Goal: Feedback & Contribution: Leave review/rating

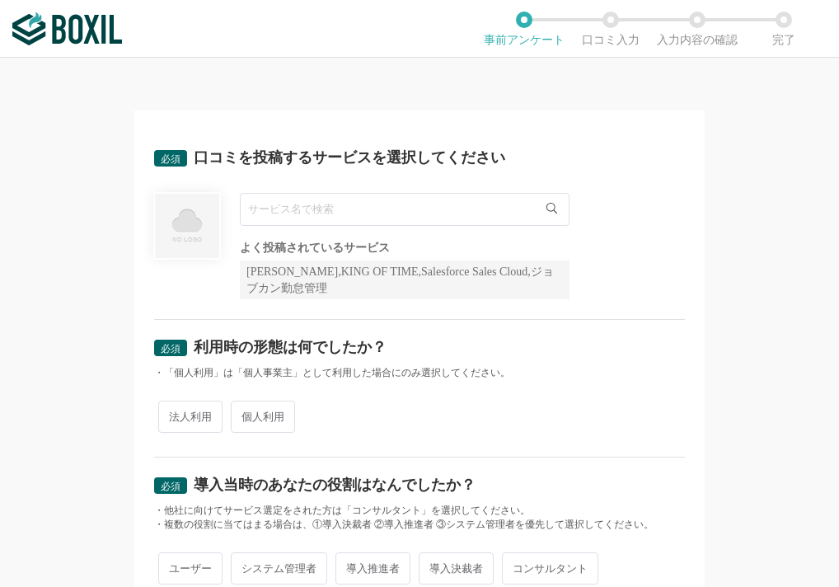
click at [306, 210] on input "text" at bounding box center [405, 209] width 330 height 33
click at [546, 207] on icon at bounding box center [551, 208] width 11 height 11
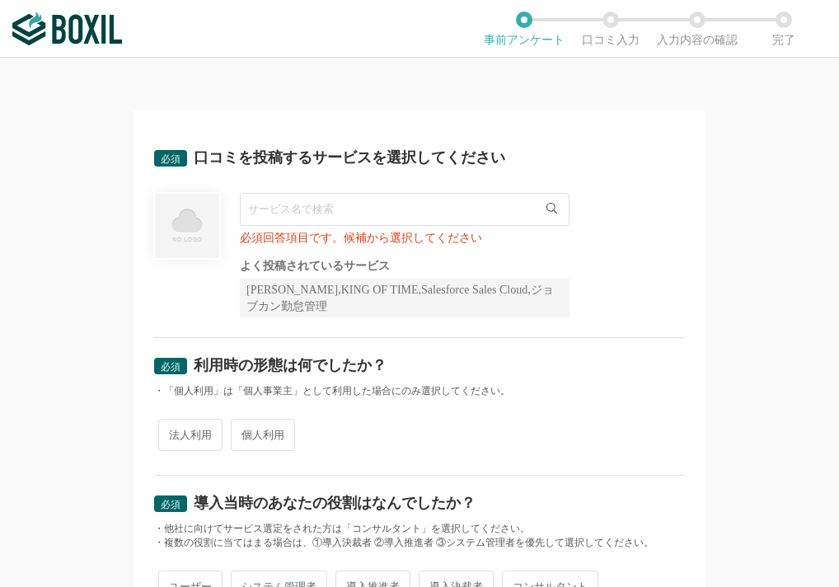
click at [468, 207] on input "text" at bounding box center [405, 209] width 330 height 33
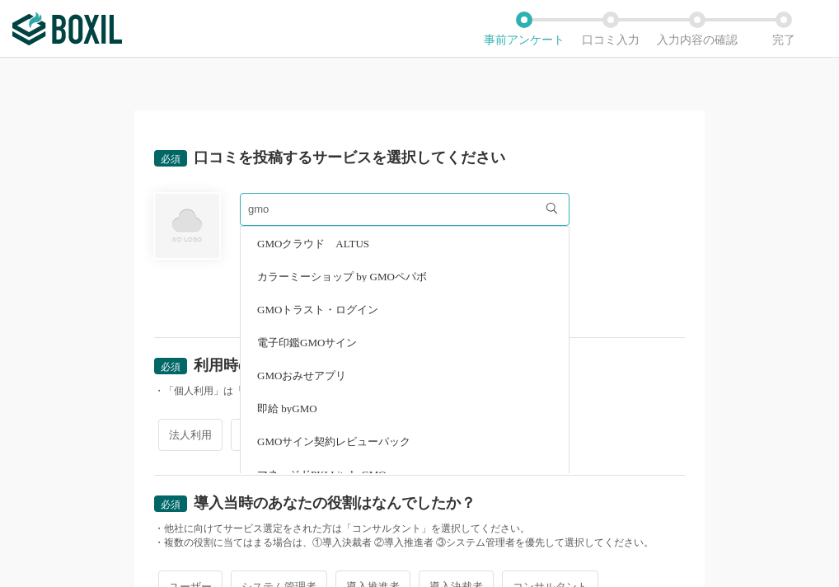
click at [338, 337] on span "電子印鑑GMOサイン" at bounding box center [307, 342] width 100 height 11
type input "電子印鑑GMOサイン"
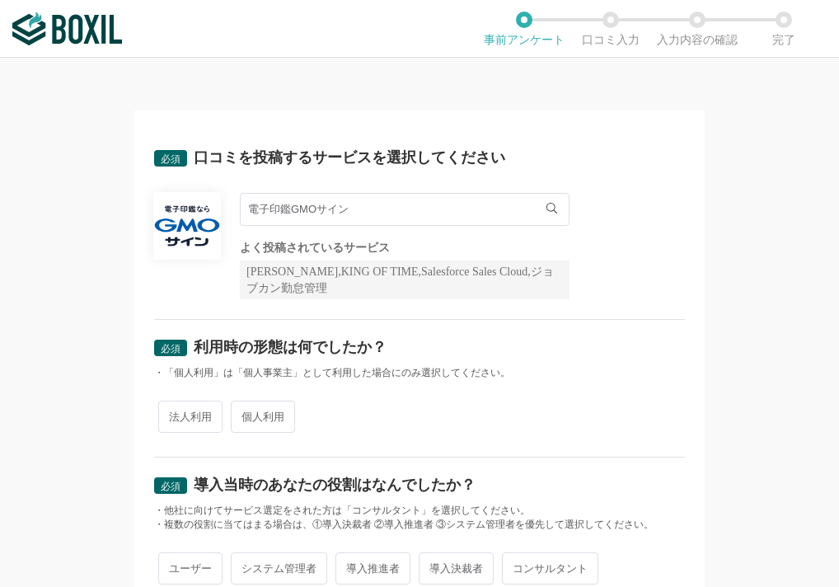
click at [198, 417] on span "法人利用" at bounding box center [190, 416] width 64 height 32
click at [173, 414] on input "法人利用" at bounding box center [167, 408] width 11 height 11
radio input "true"
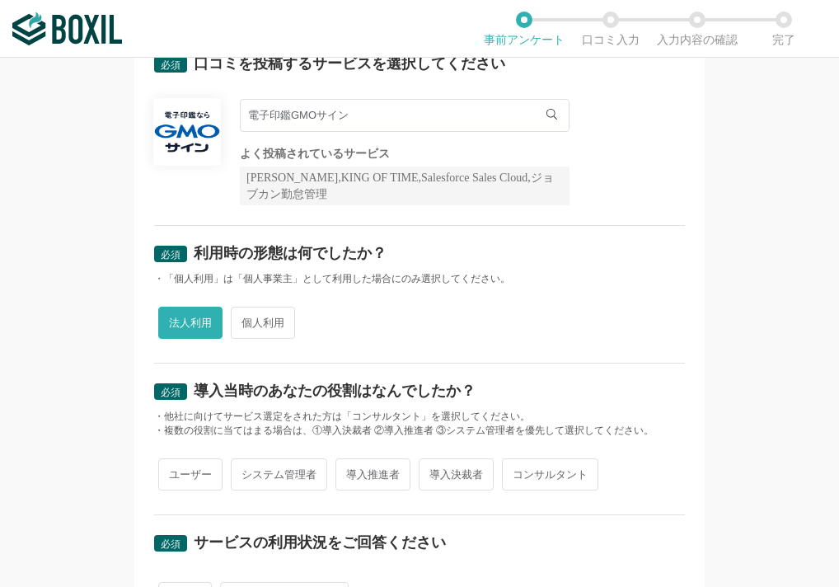
scroll to position [165, 0]
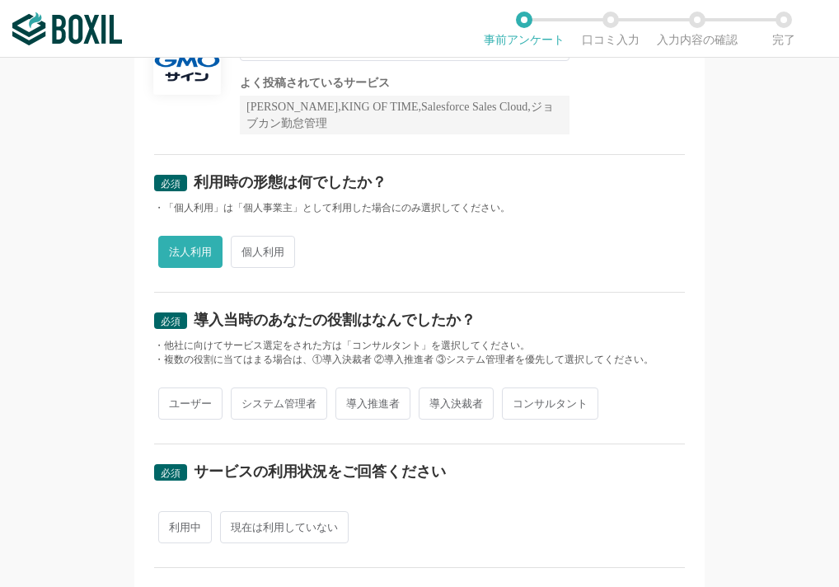
click at [348, 401] on span "導入推進者" at bounding box center [372, 403] width 75 height 32
click at [348, 400] on input "導入推進者" at bounding box center [345, 395] width 11 height 11
radio input "true"
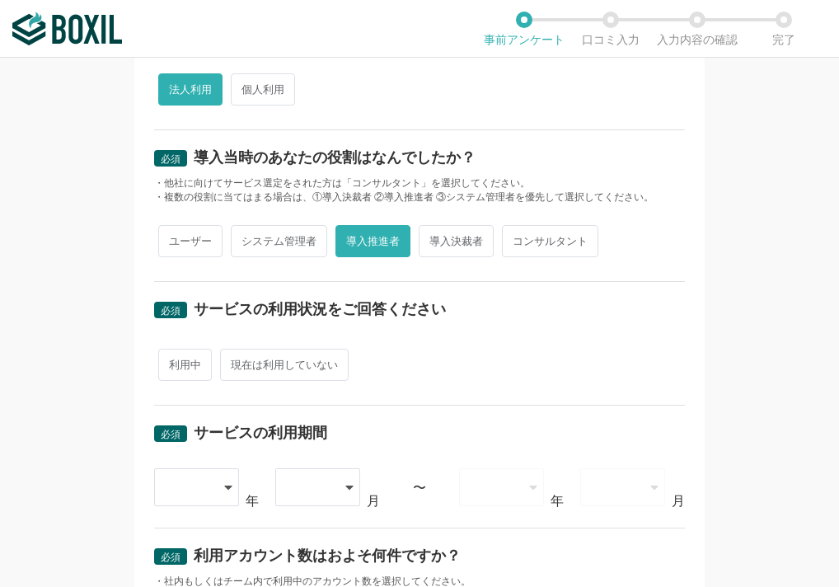
scroll to position [330, 0]
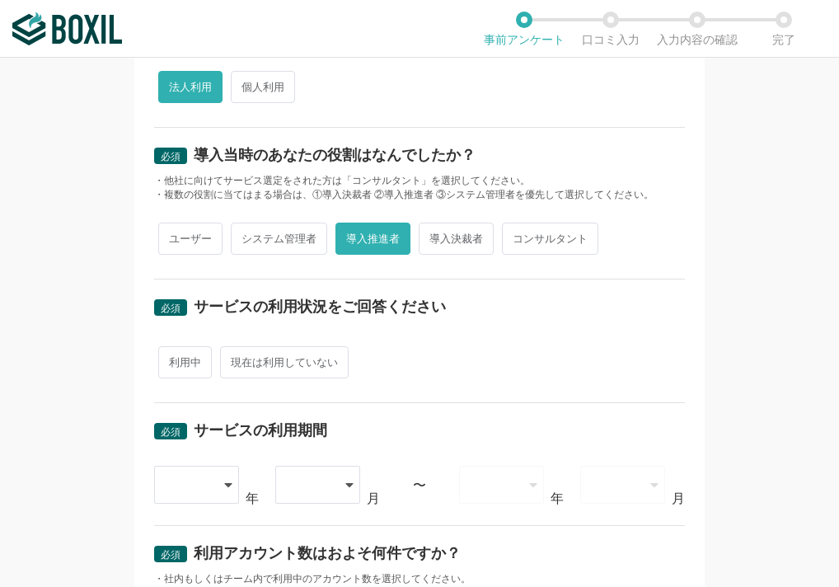
click at [186, 370] on span "利用中" at bounding box center [185, 362] width 54 height 32
click at [173, 359] on input "利用中" at bounding box center [167, 354] width 11 height 11
radio input "true"
click at [226, 485] on icon at bounding box center [229, 485] width 7 height 4
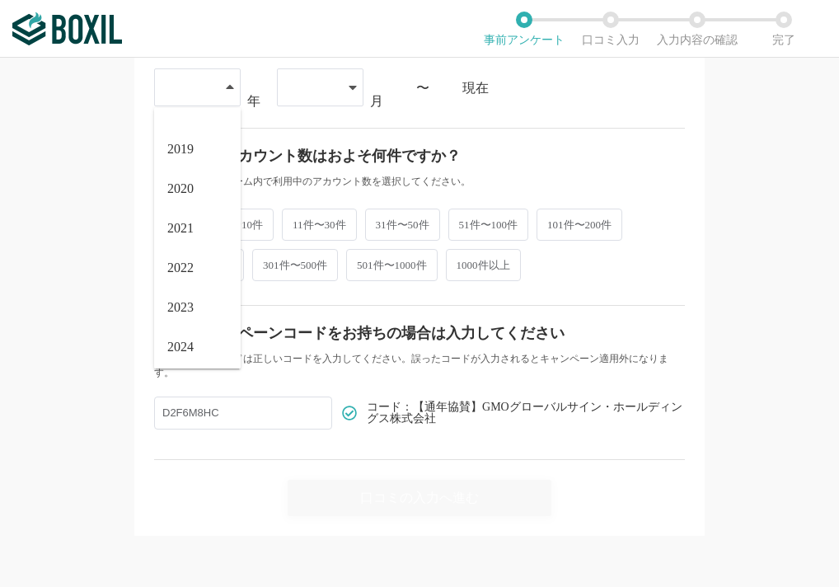
scroll to position [188, 0]
click at [175, 339] on span "2025" at bounding box center [180, 341] width 26 height 13
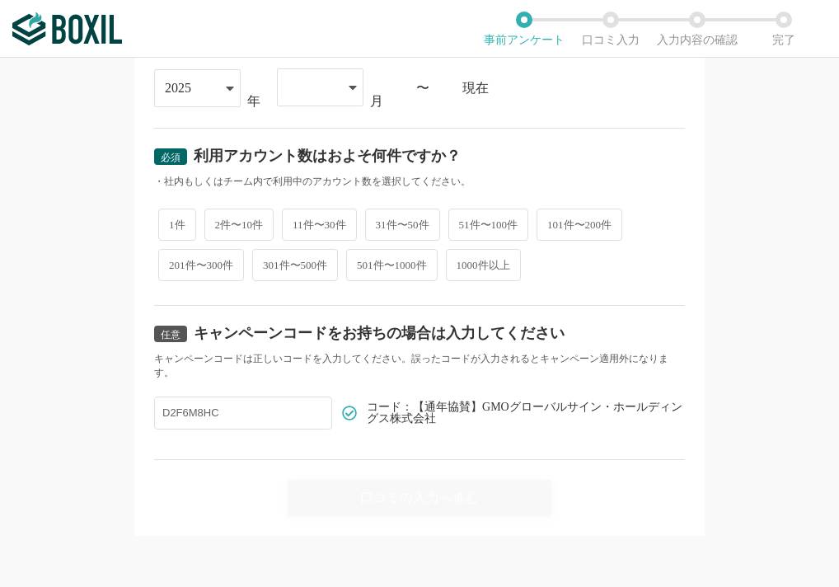
click at [349, 87] on icon at bounding box center [352, 88] width 7 height 4
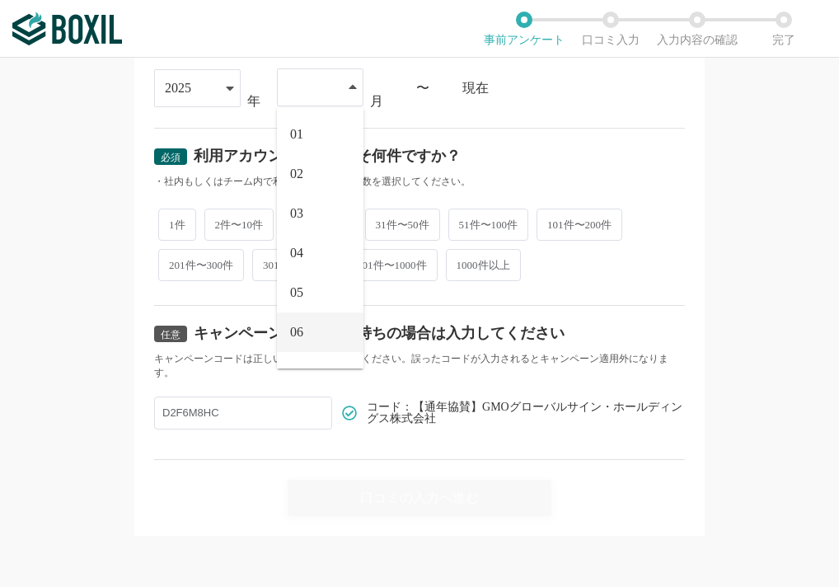
click at [316, 328] on li "06" at bounding box center [320, 332] width 87 height 40
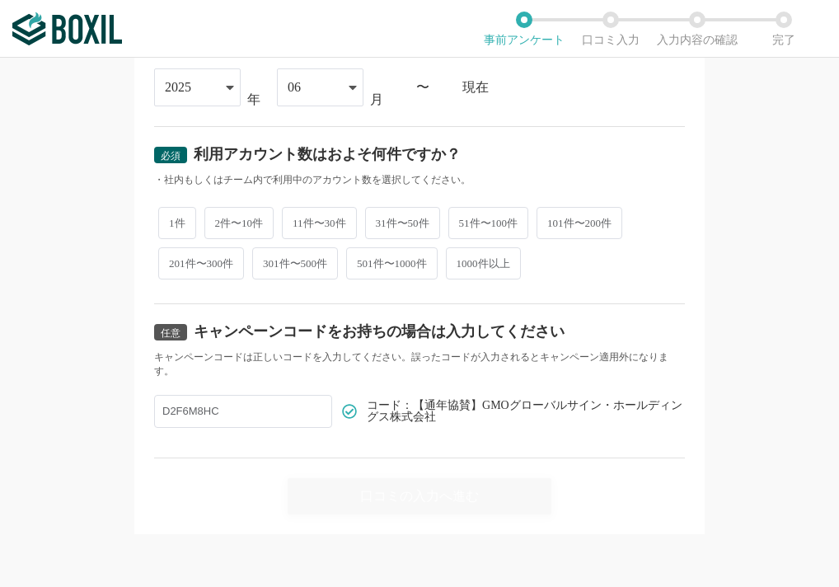
click at [490, 153] on div "必須 利用アカウント数はおよそ何件ですか？" at bounding box center [419, 160] width 531 height 26
click at [168, 222] on span "1件" at bounding box center [177, 223] width 38 height 32
click at [168, 220] on input "1件" at bounding box center [167, 214] width 11 height 11
radio input "true"
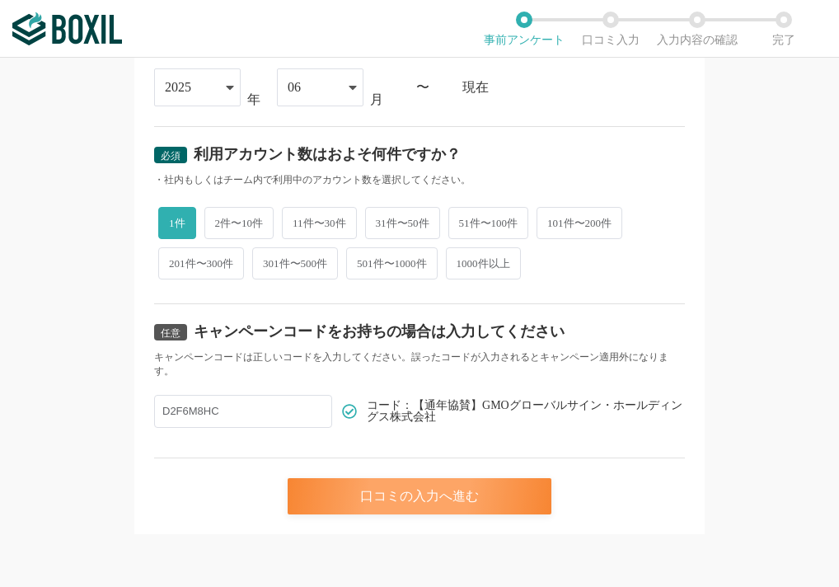
click at [334, 492] on div "口コミの入力へ進む" at bounding box center [420, 496] width 264 height 36
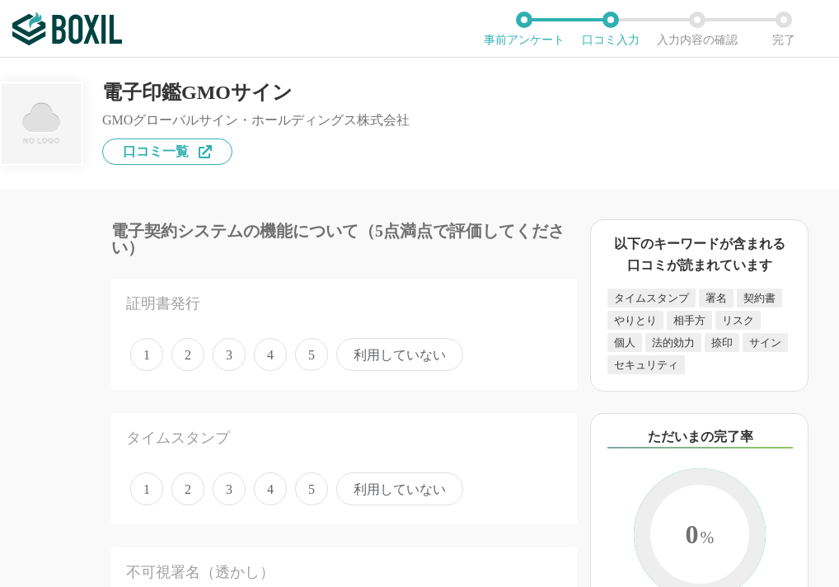
click at [235, 357] on span "3" at bounding box center [229, 354] width 33 height 33
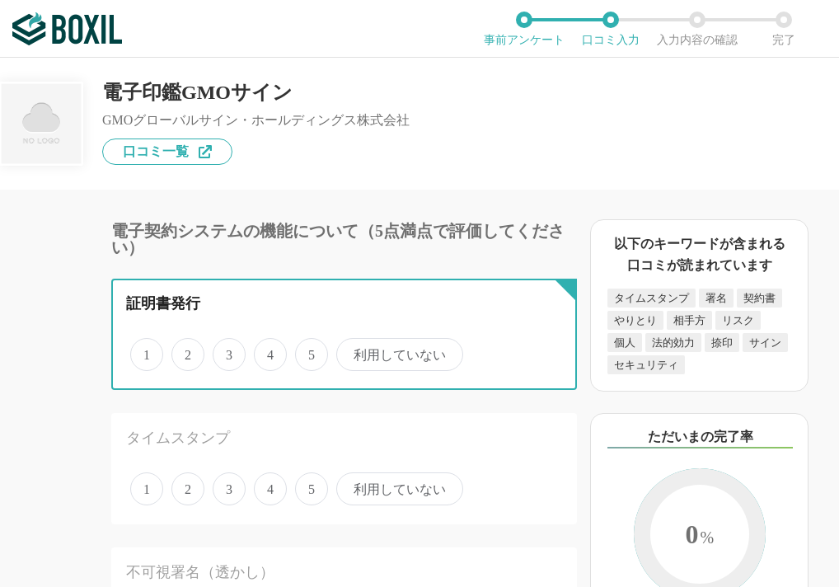
click at [227, 351] on input "3" at bounding box center [222, 345] width 11 height 11
radio input "true"
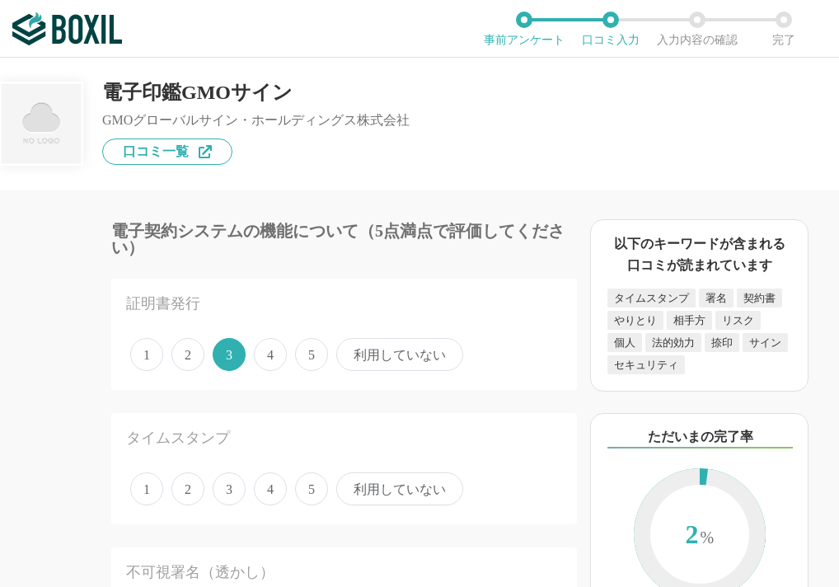
click at [191, 490] on span "2" at bounding box center [187, 488] width 33 height 33
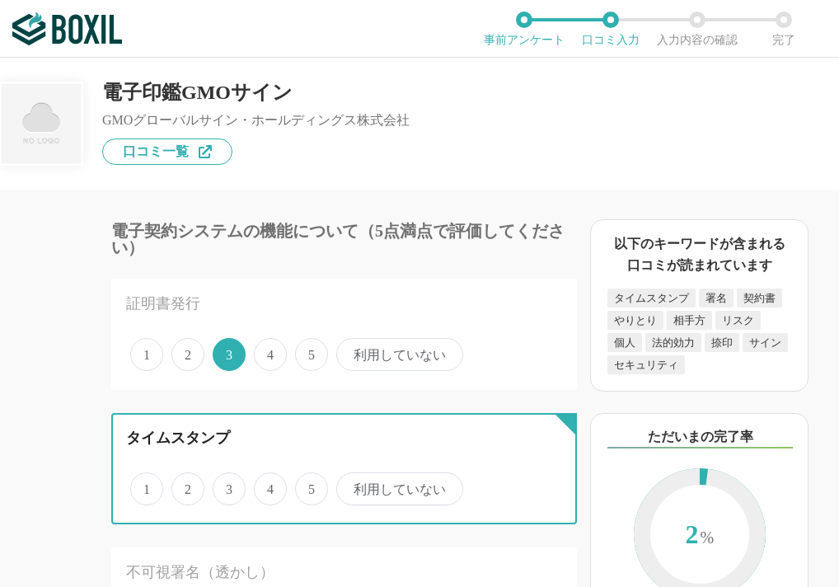
click at [186, 485] on input "2" at bounding box center [181, 480] width 11 height 11
radio input "true"
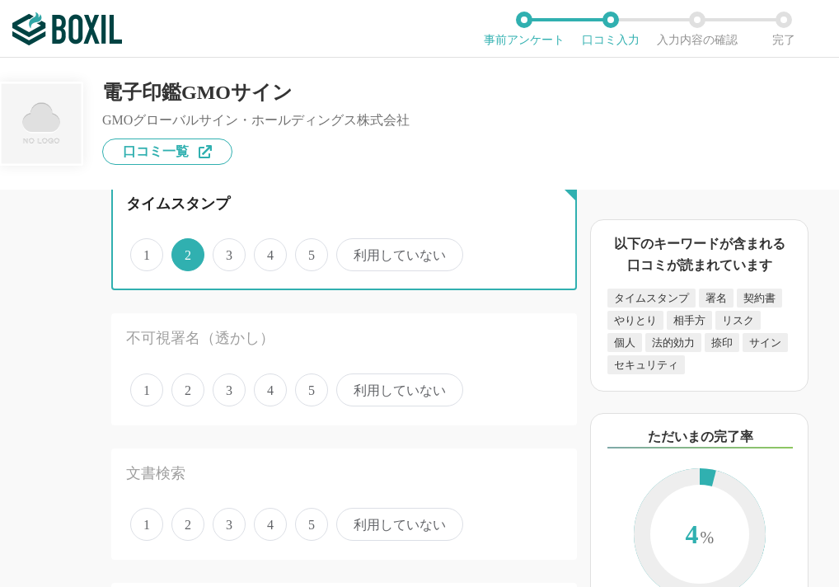
scroll to position [247, 0]
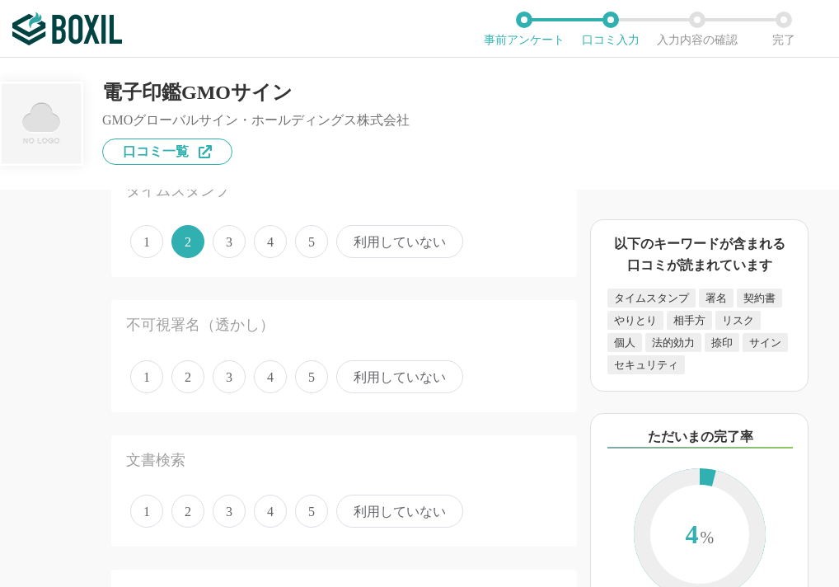
click at [191, 376] on span "2" at bounding box center [187, 376] width 33 height 33
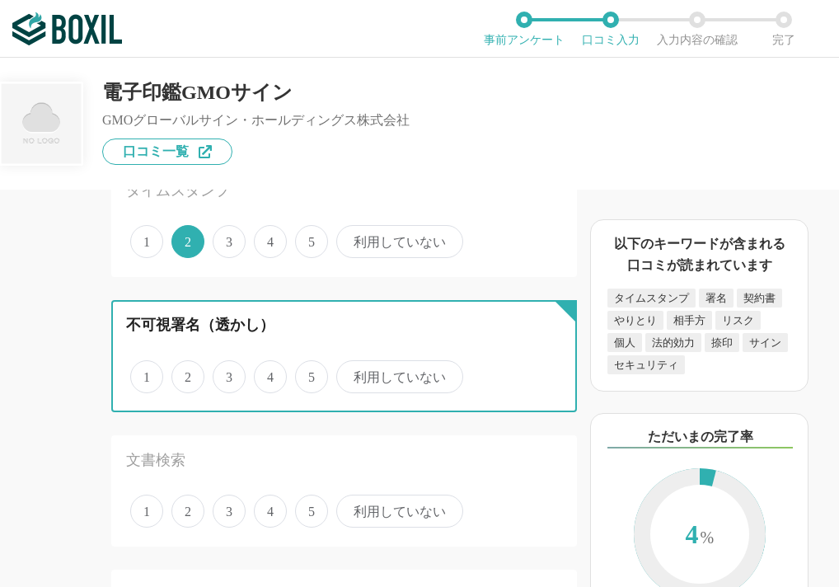
click at [186, 373] on input "2" at bounding box center [181, 368] width 11 height 11
radio input "true"
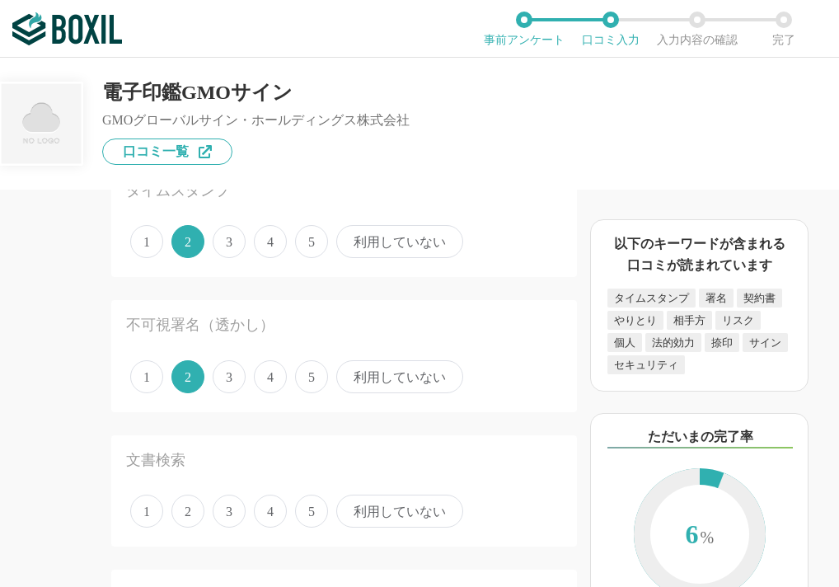
click at [228, 508] on span "3" at bounding box center [229, 510] width 33 height 33
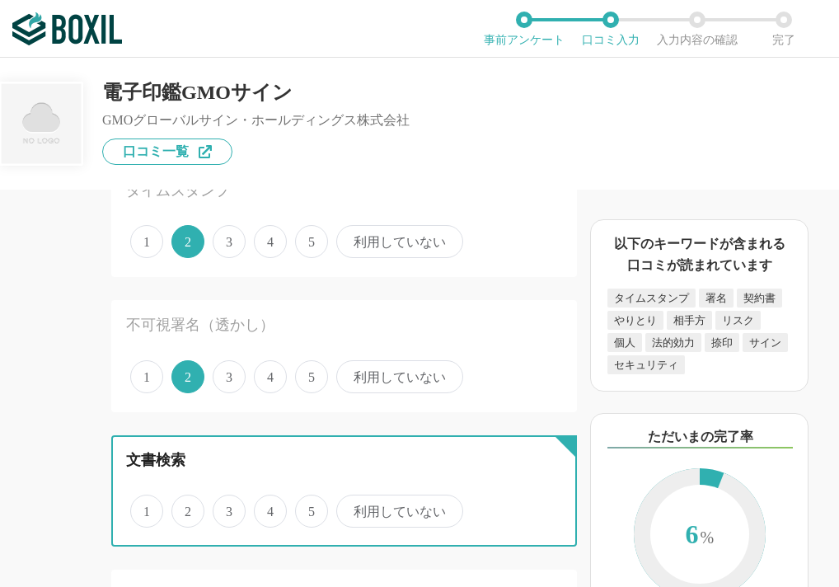
click at [227, 508] on input "3" at bounding box center [222, 502] width 11 height 11
radio input "true"
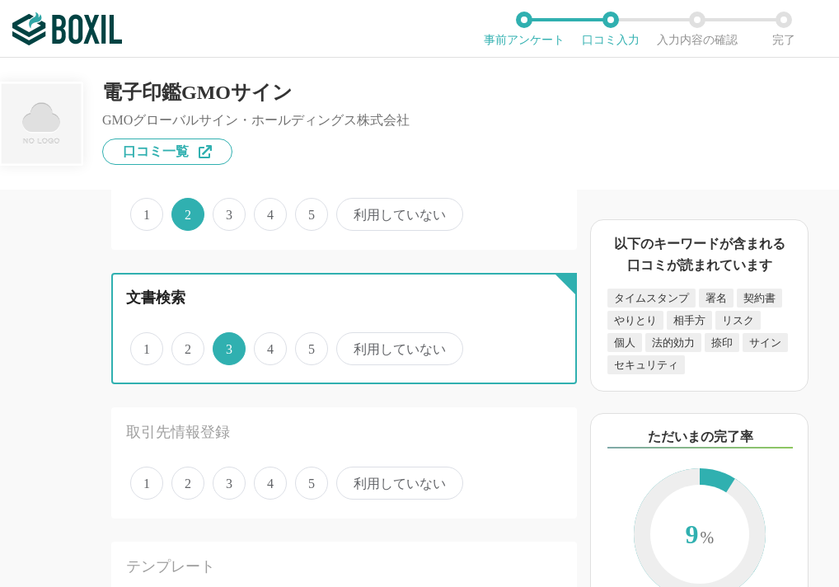
scroll to position [412, 0]
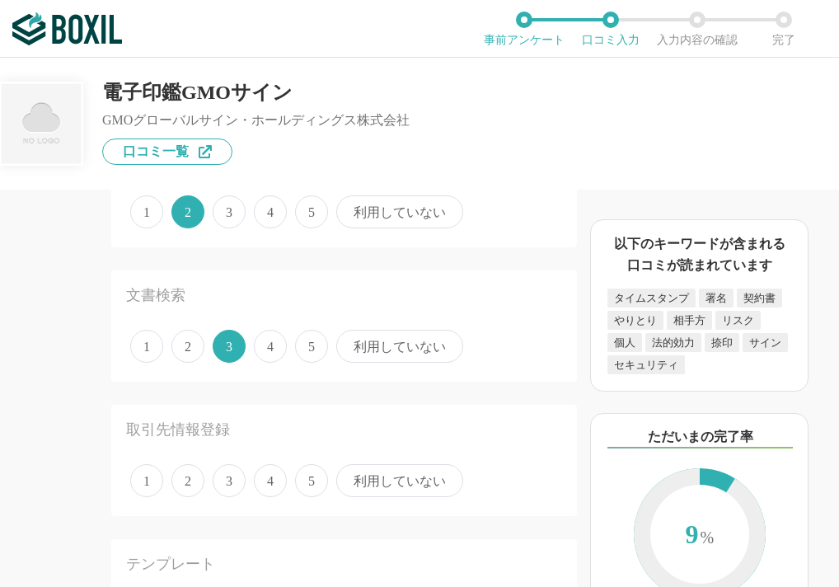
click at [227, 481] on span "3" at bounding box center [229, 480] width 33 height 33
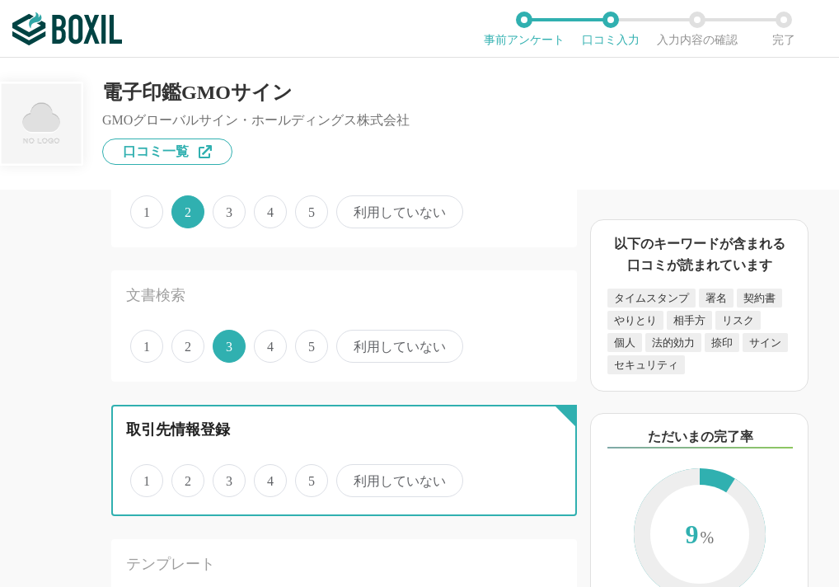
click at [227, 477] on input "3" at bounding box center [222, 471] width 11 height 11
radio input "true"
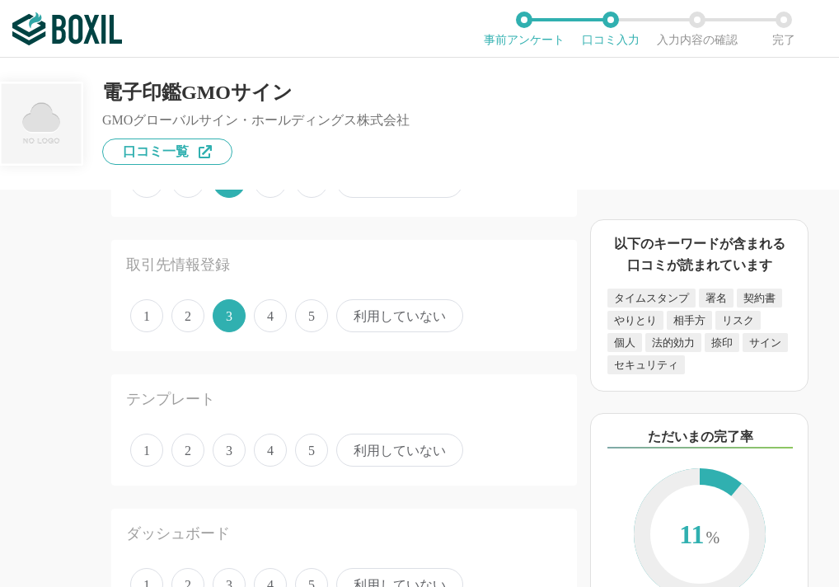
click at [226, 457] on span "3" at bounding box center [229, 449] width 33 height 33
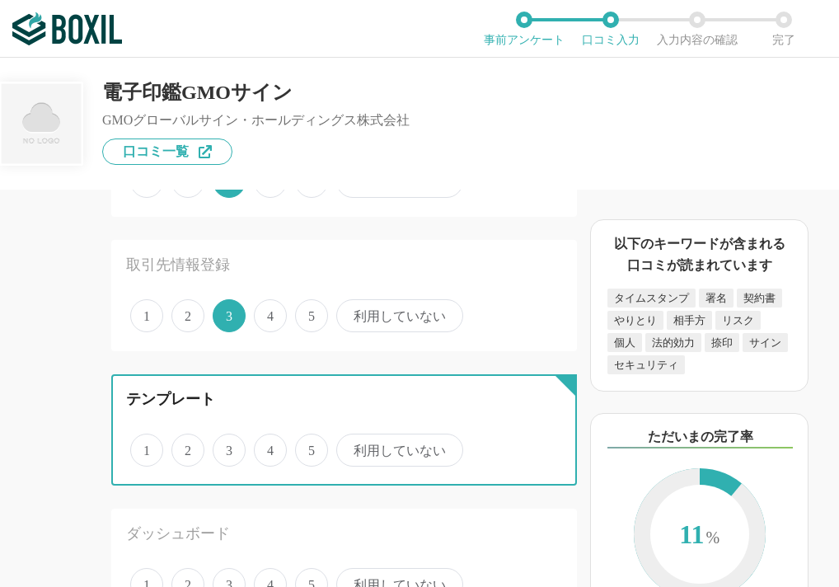
click at [226, 447] on input "3" at bounding box center [222, 441] width 11 height 11
radio input "true"
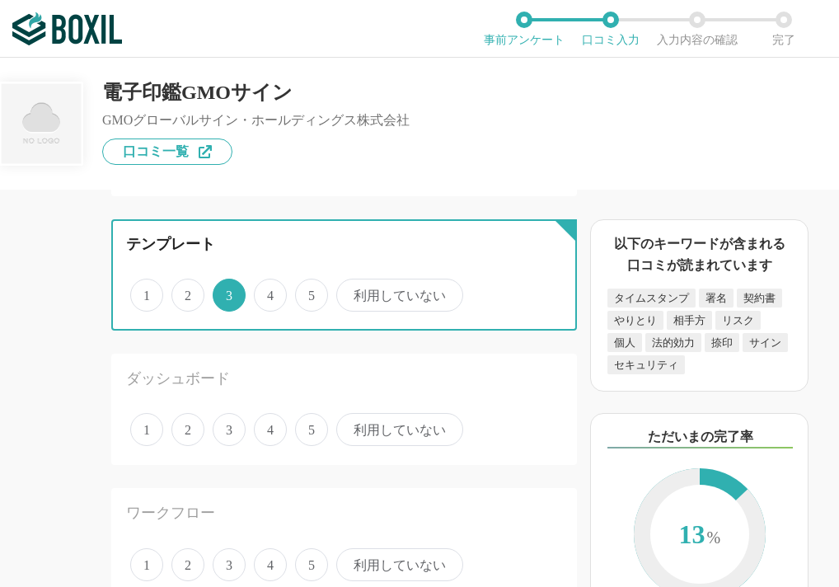
scroll to position [742, 0]
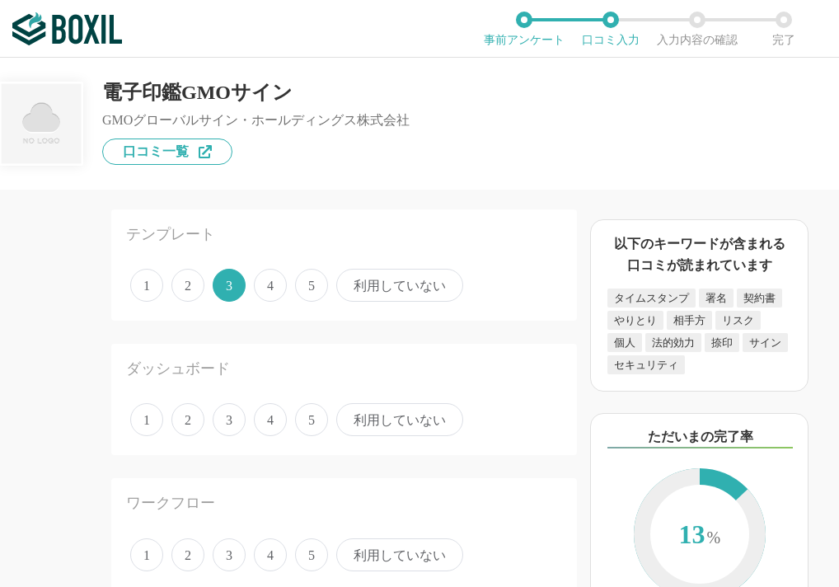
click at [191, 421] on span "2" at bounding box center [187, 419] width 33 height 33
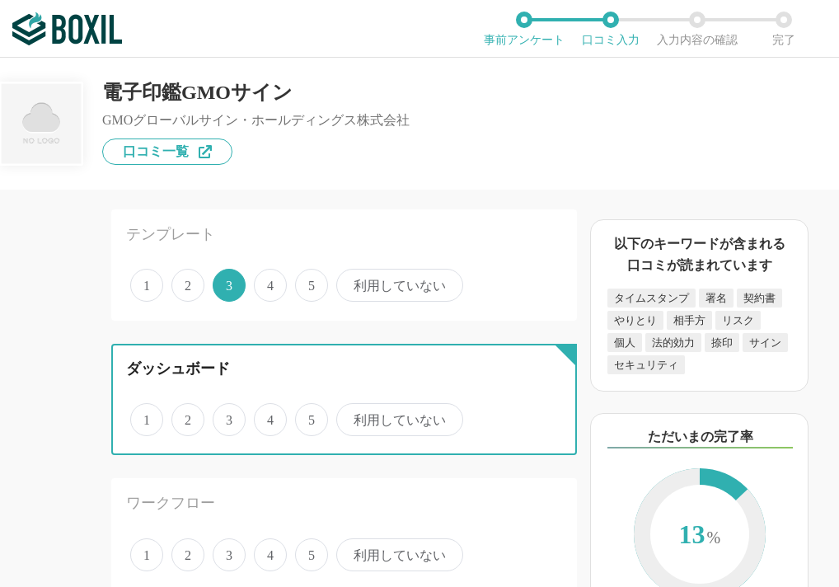
click at [186, 416] on input "2" at bounding box center [181, 410] width 11 height 11
radio input "true"
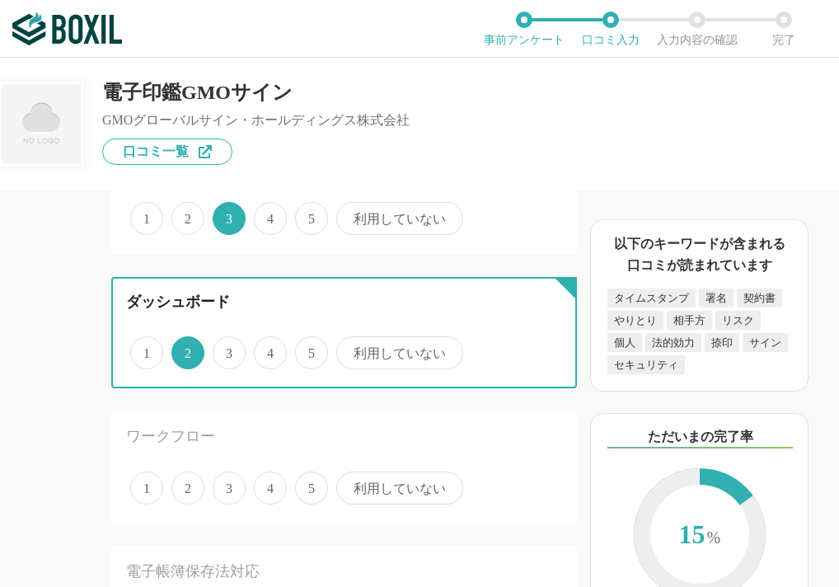
scroll to position [906, 0]
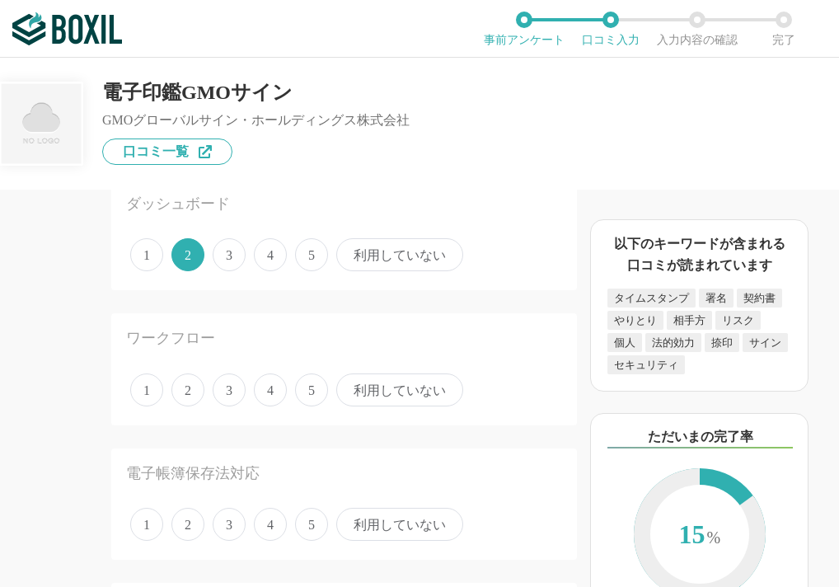
click at [227, 400] on span "3" at bounding box center [229, 389] width 33 height 33
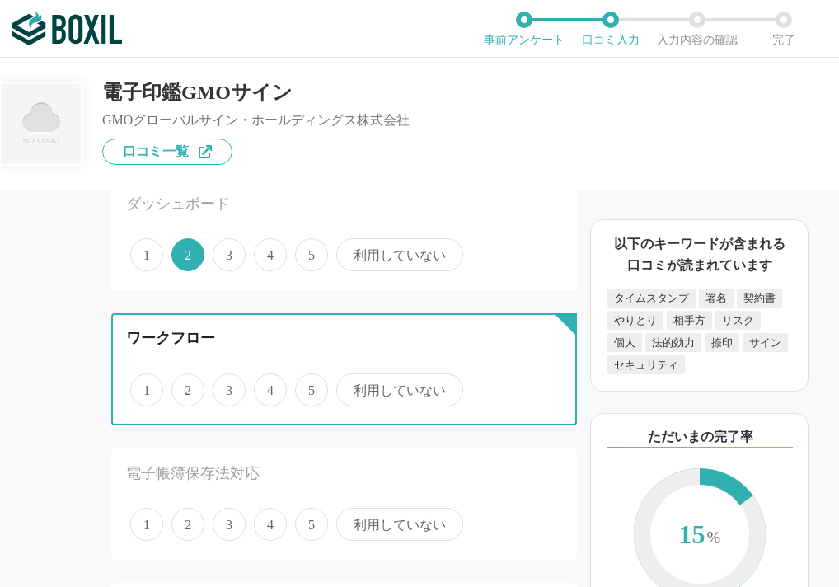
click at [227, 386] on input "3" at bounding box center [222, 381] width 11 height 11
radio input "true"
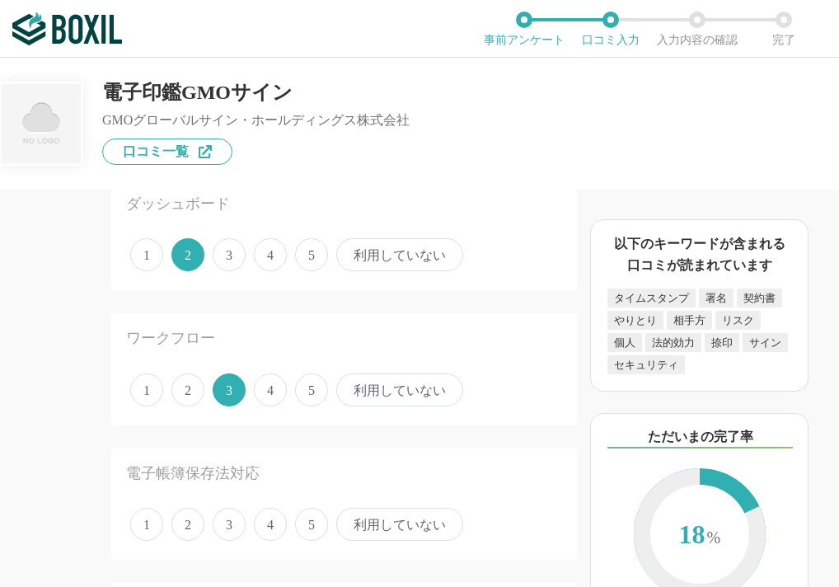
click at [355, 516] on span "利用していない" at bounding box center [399, 524] width 127 height 33
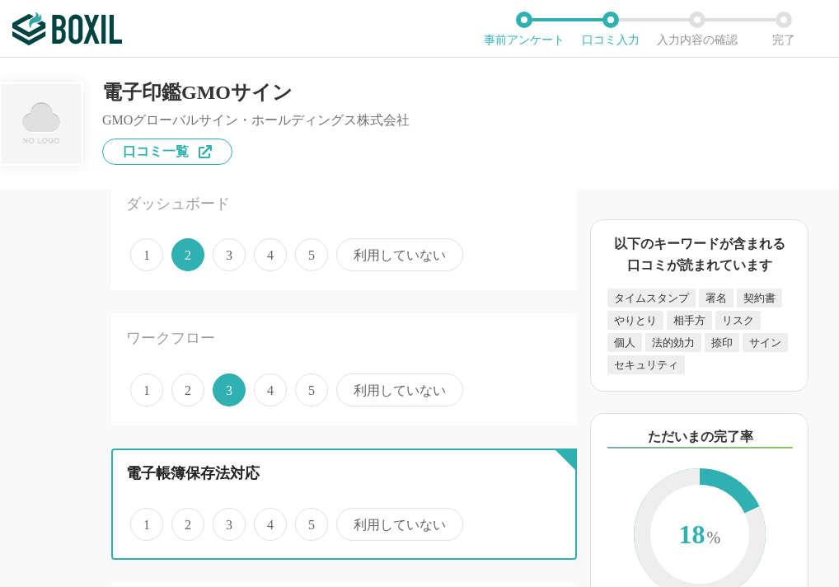
click at [351, 516] on input "利用していない" at bounding box center [345, 515] width 11 height 11
radio input "true"
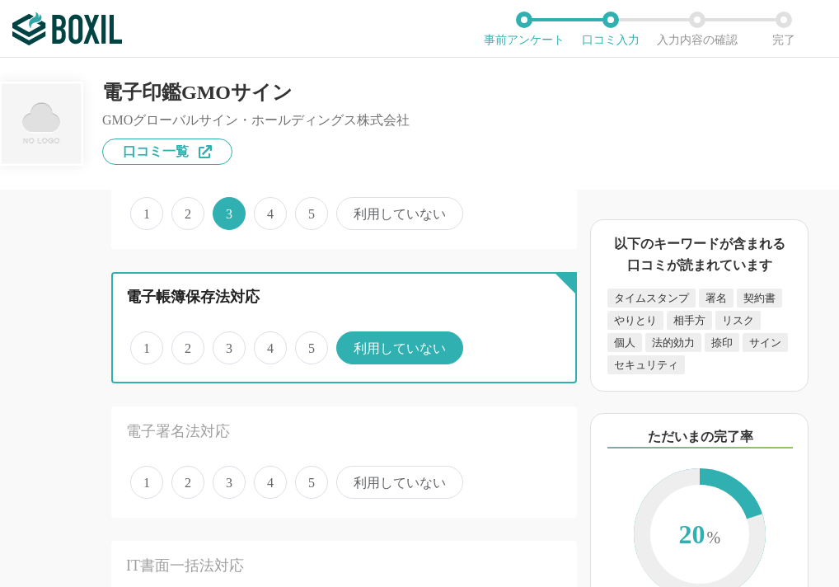
scroll to position [1236, 0]
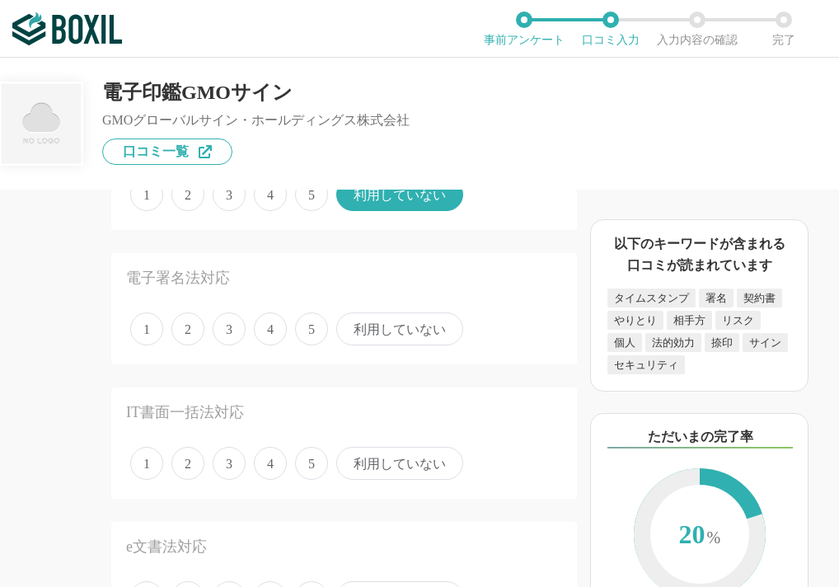
click at [231, 335] on span "3" at bounding box center [229, 328] width 33 height 33
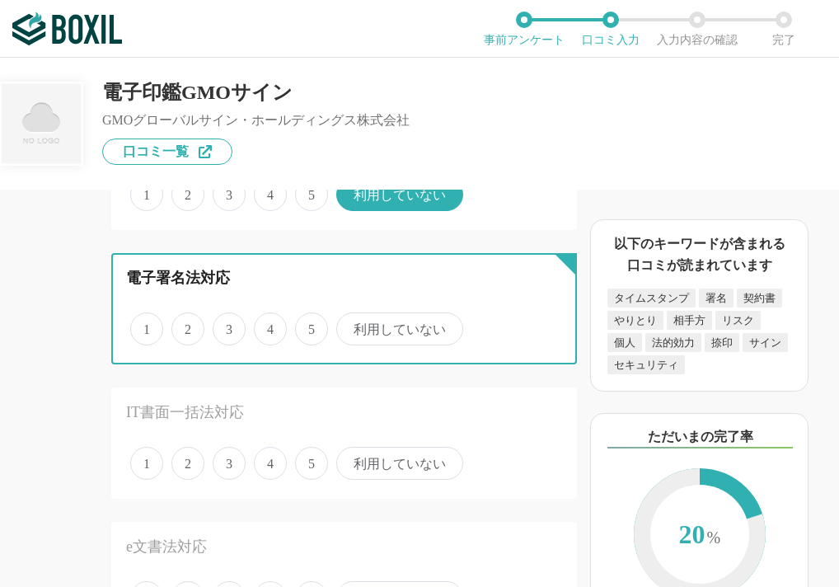
click at [227, 325] on input "3" at bounding box center [222, 320] width 11 height 11
radio input "true"
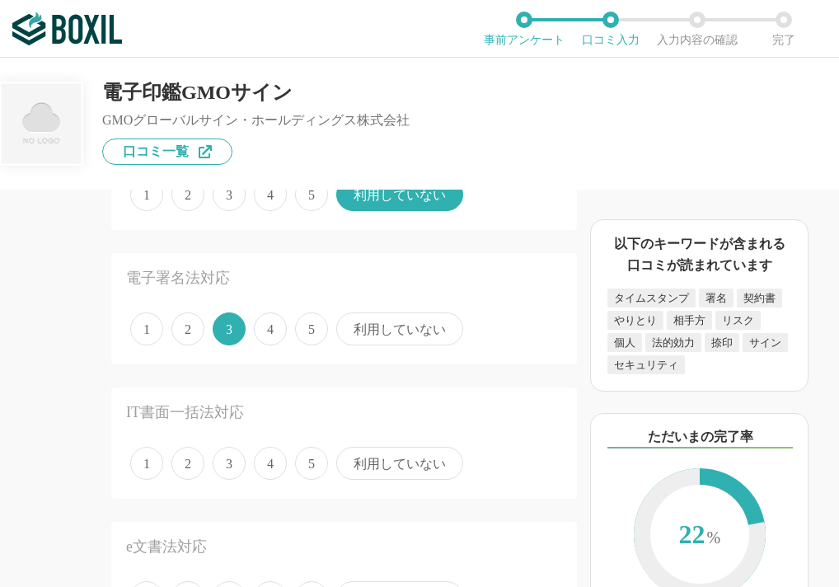
click at [360, 469] on span "利用していない" at bounding box center [399, 463] width 127 height 33
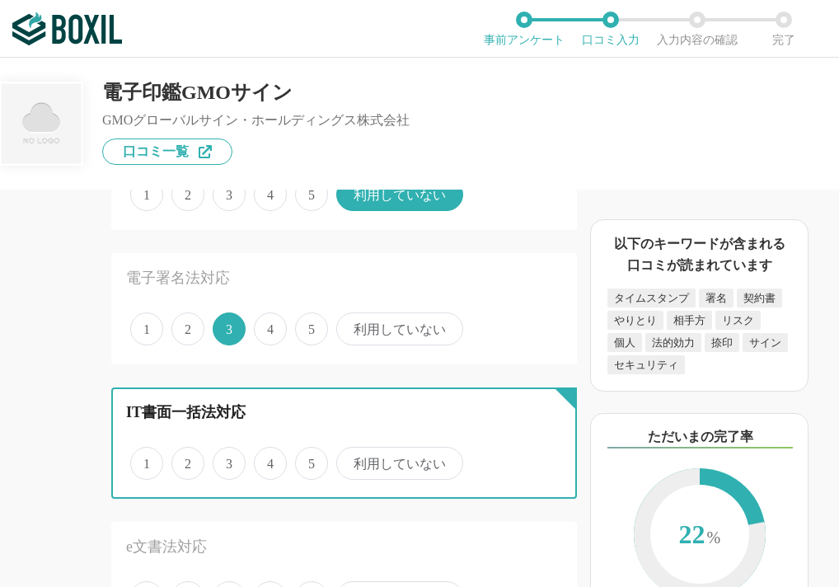
click at [351, 460] on input "利用していない" at bounding box center [345, 454] width 11 height 11
radio input "true"
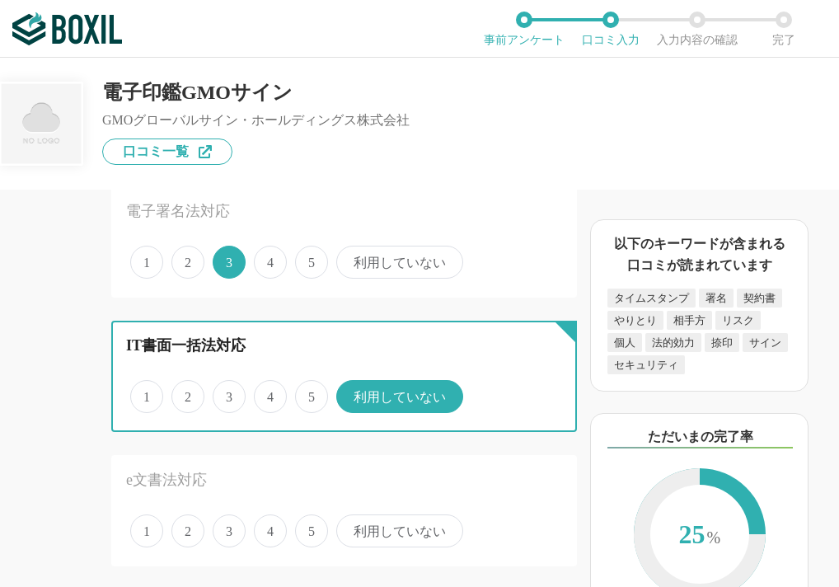
scroll to position [1401, 0]
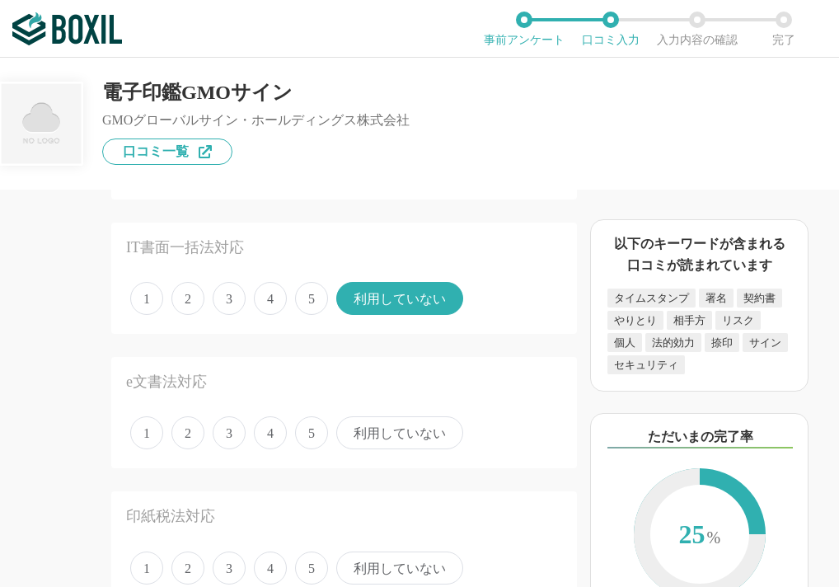
click at [351, 439] on span "利用していない" at bounding box center [399, 432] width 127 height 33
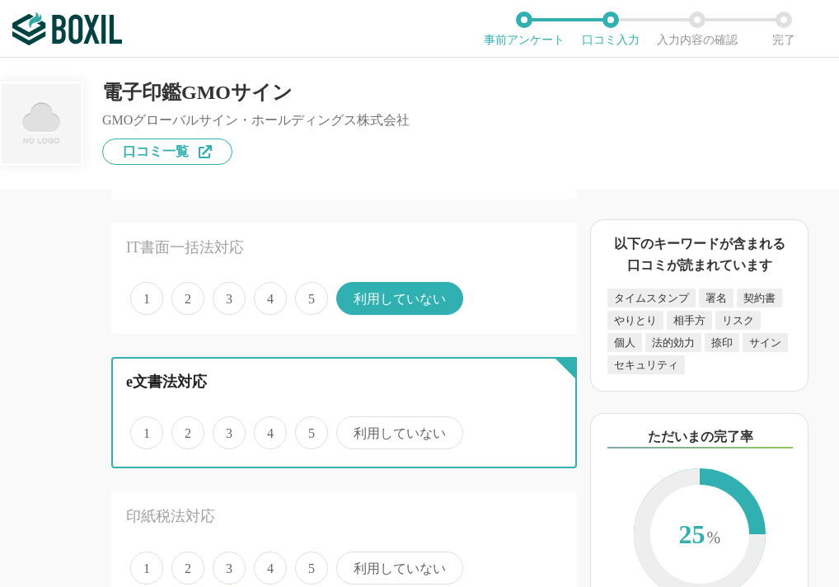
click at [351, 429] on input "利用していない" at bounding box center [345, 424] width 11 height 11
radio input "true"
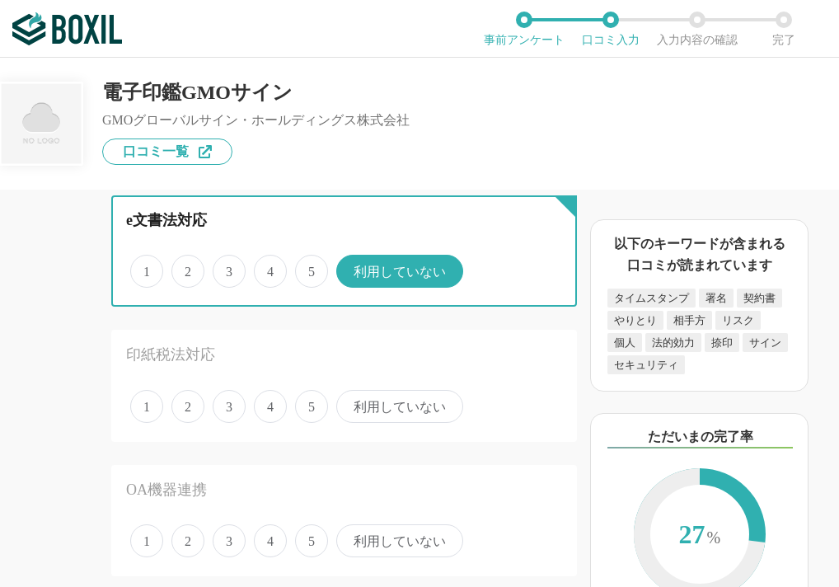
scroll to position [1566, 0]
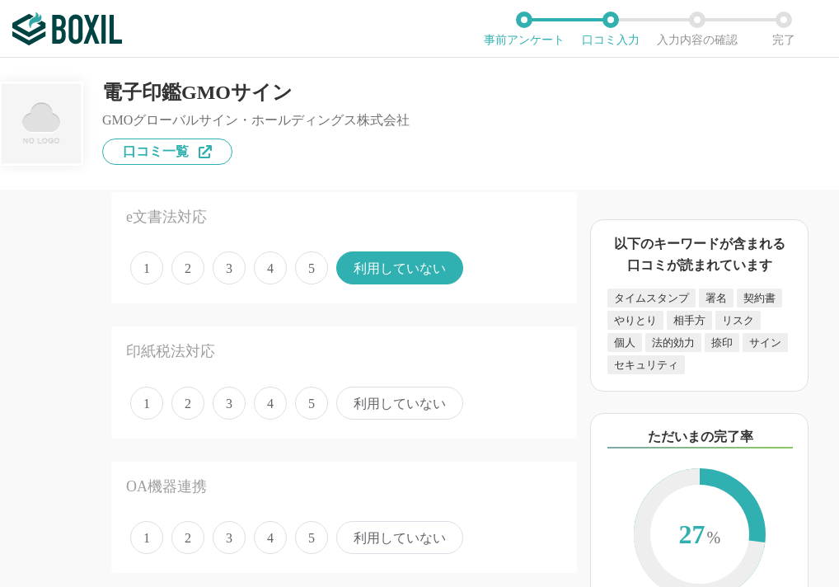
click at [236, 405] on span "3" at bounding box center [229, 402] width 33 height 33
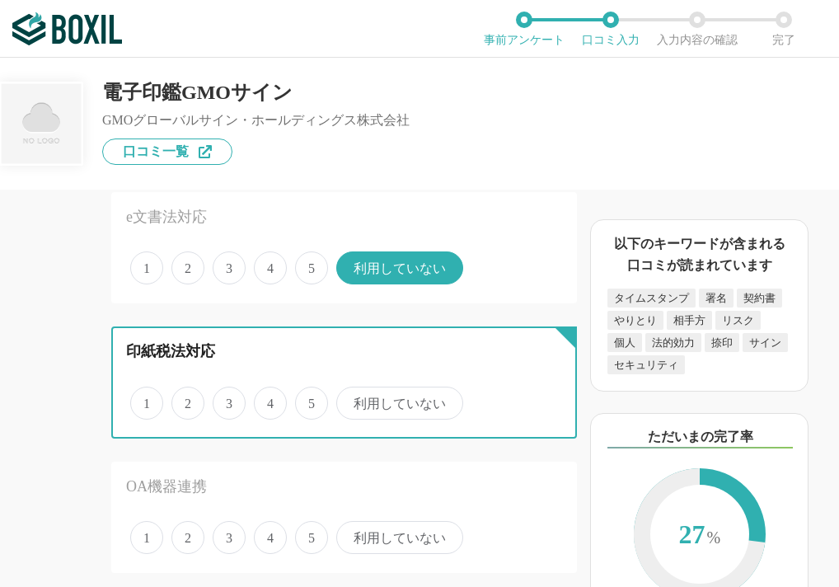
click at [227, 400] on input "3" at bounding box center [222, 394] width 11 height 11
radio input "true"
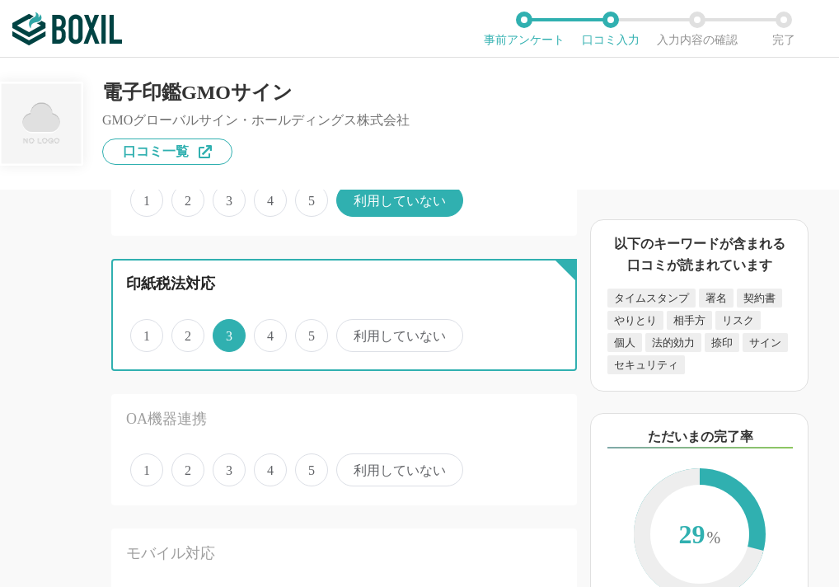
scroll to position [1648, 0]
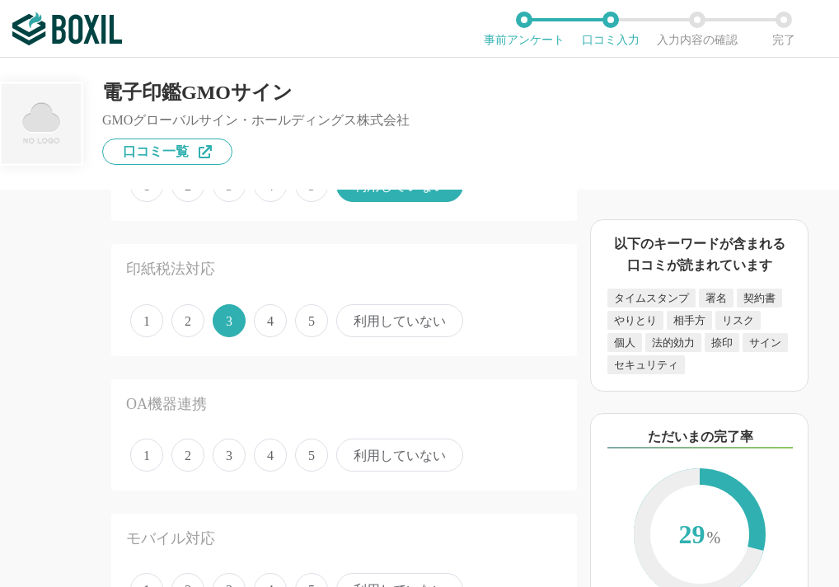
click at [363, 465] on span "利用していない" at bounding box center [399, 454] width 127 height 33
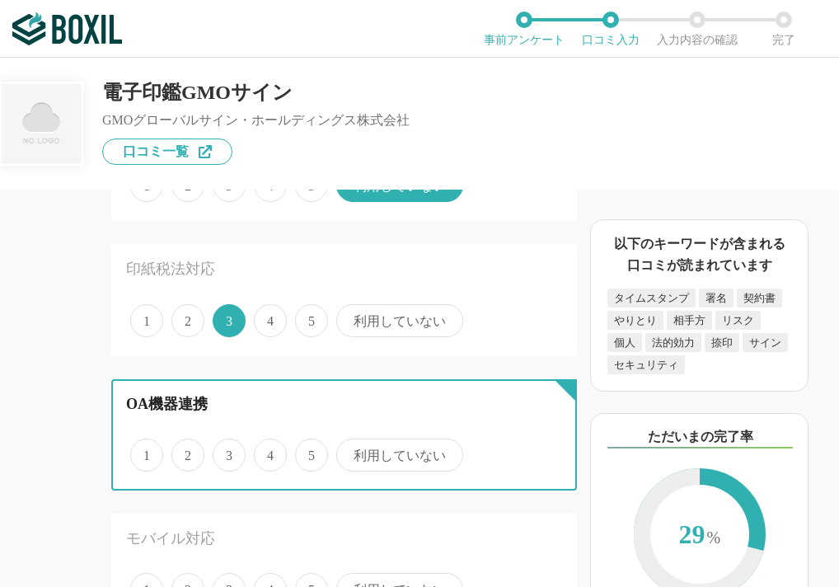
click at [351, 452] on input "利用していない" at bounding box center [345, 446] width 11 height 11
radio input "true"
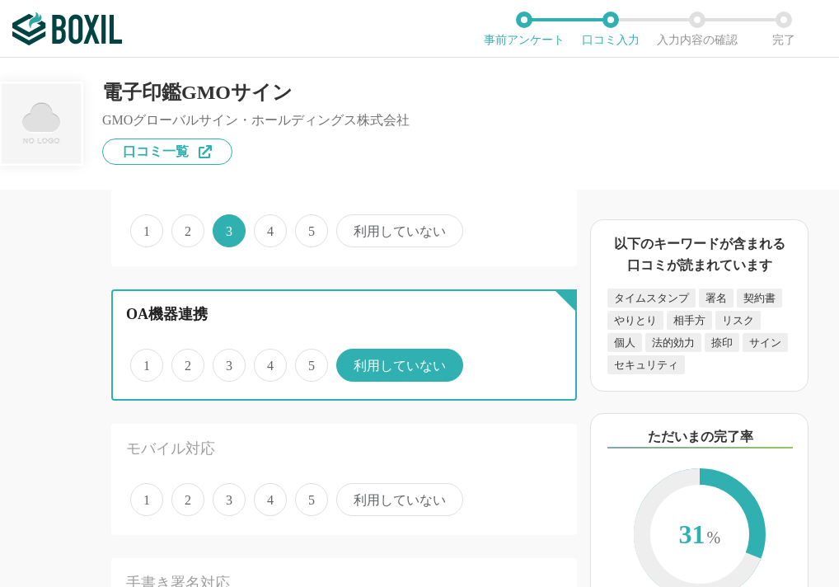
scroll to position [1895, 0]
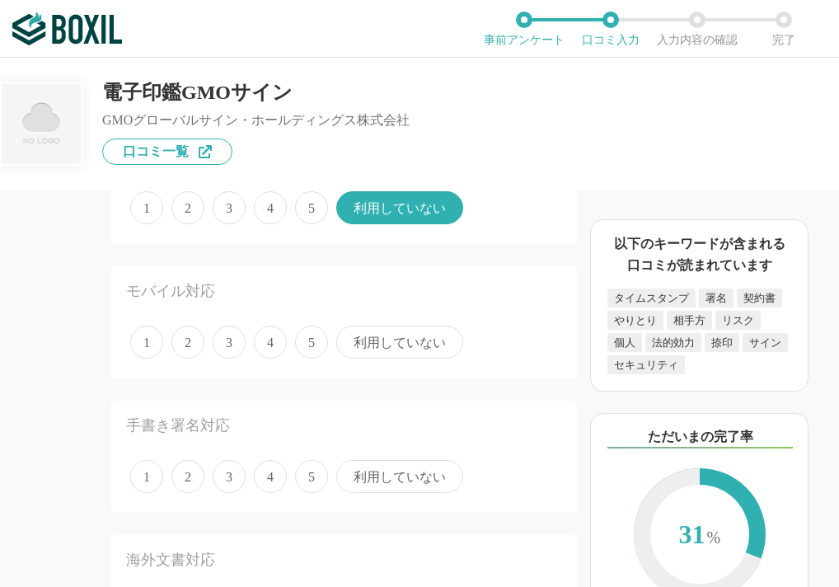
click at [370, 341] on span "利用していない" at bounding box center [399, 341] width 127 height 33
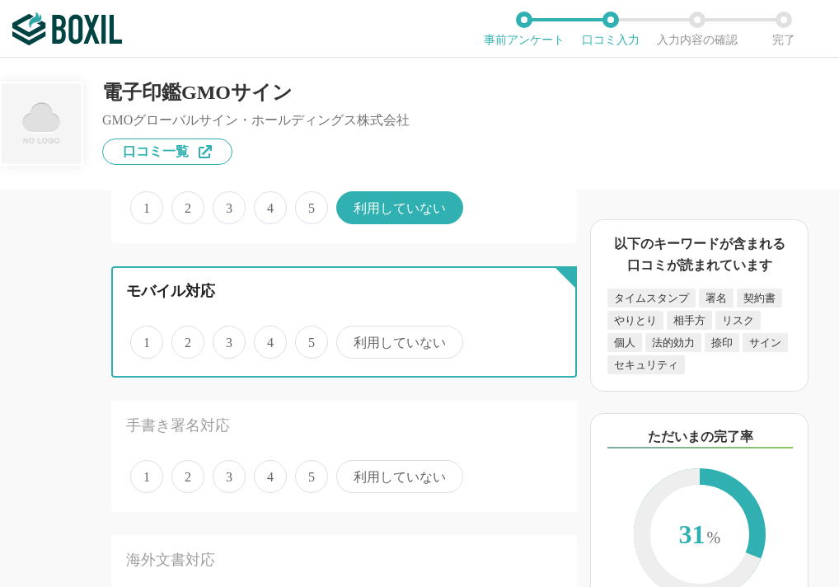
click at [351, 339] on input "利用していない" at bounding box center [345, 333] width 11 height 11
radio input "true"
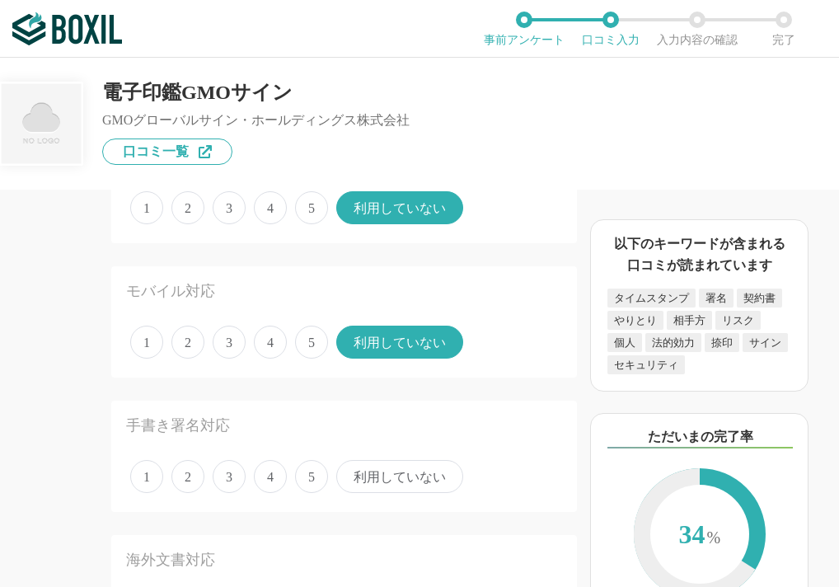
click at [235, 484] on span "3" at bounding box center [229, 476] width 33 height 33
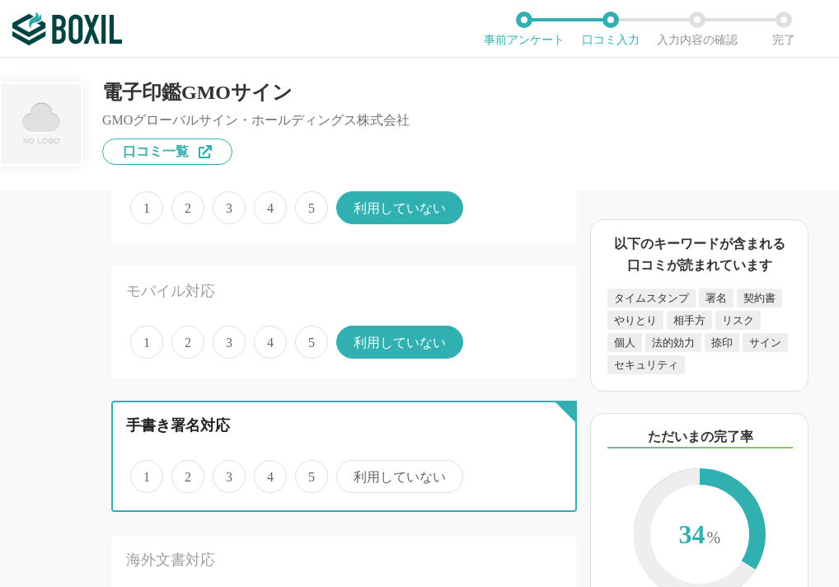
click at [227, 473] on input "3" at bounding box center [222, 467] width 11 height 11
radio input "true"
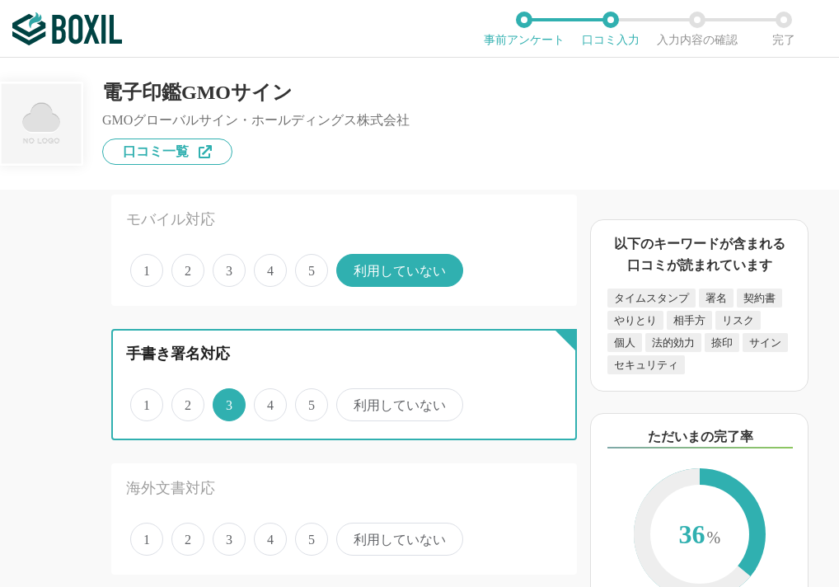
scroll to position [2143, 0]
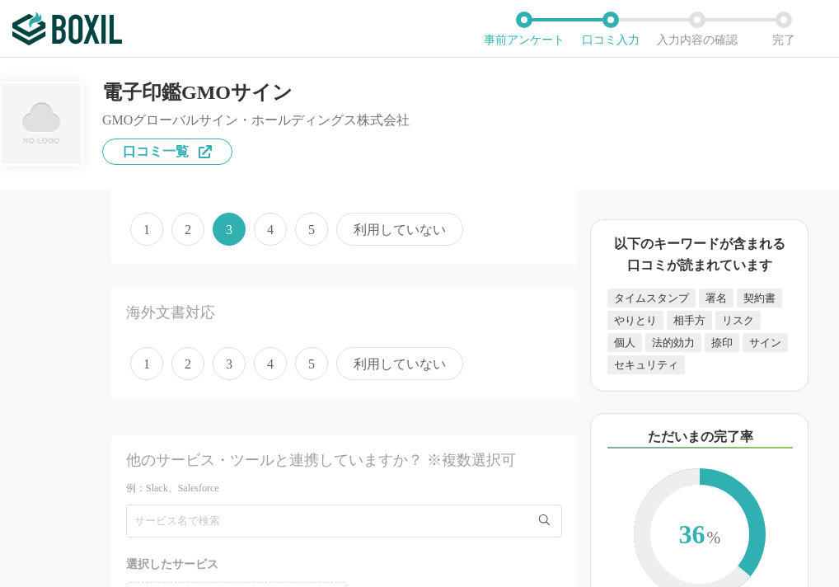
click at [379, 367] on span "利用していない" at bounding box center [399, 363] width 127 height 33
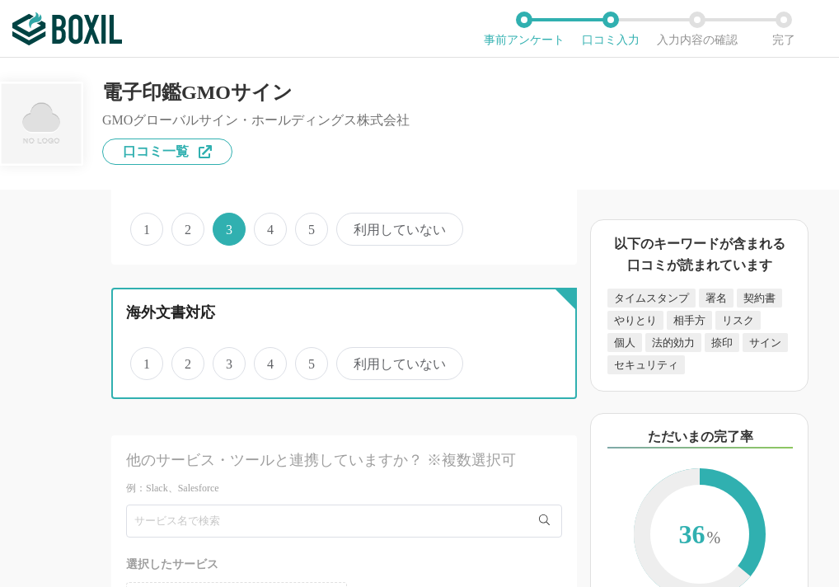
click at [351, 360] on input "利用していない" at bounding box center [345, 354] width 11 height 11
radio input "true"
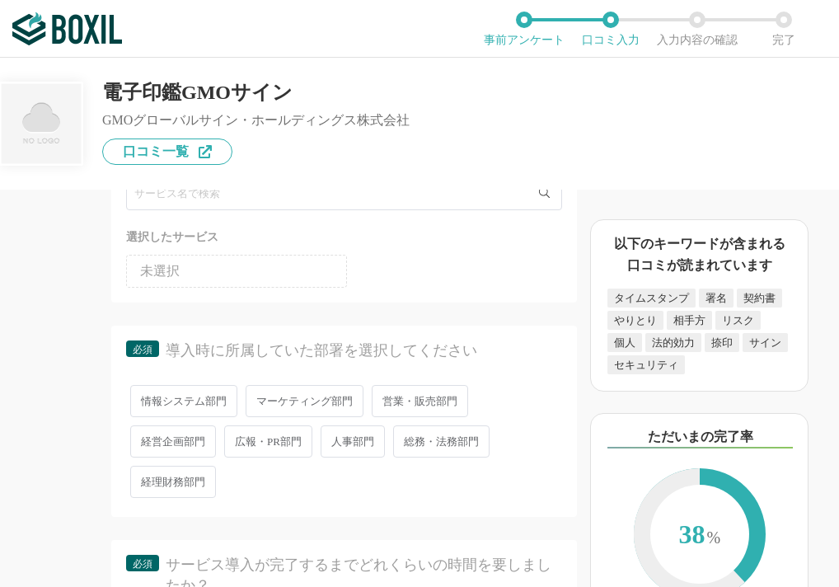
scroll to position [2472, 0]
click at [396, 414] on span "営業・販売部門" at bounding box center [420, 398] width 96 height 32
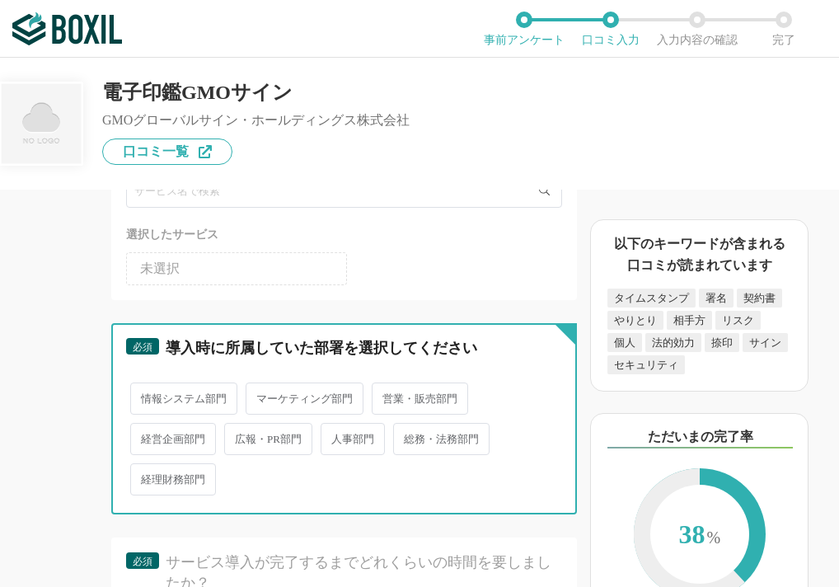
click at [386, 396] on input "営業・販売部門" at bounding box center [381, 390] width 11 height 11
radio input "true"
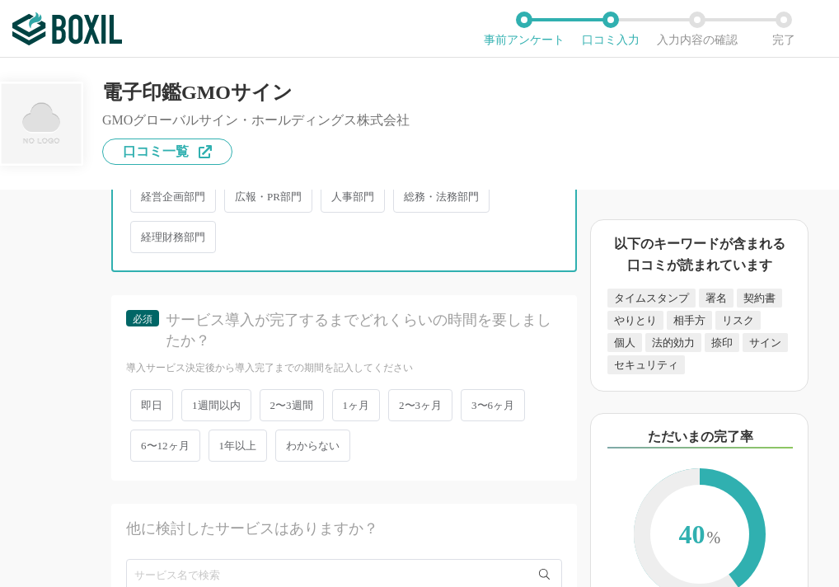
scroll to position [2719, 0]
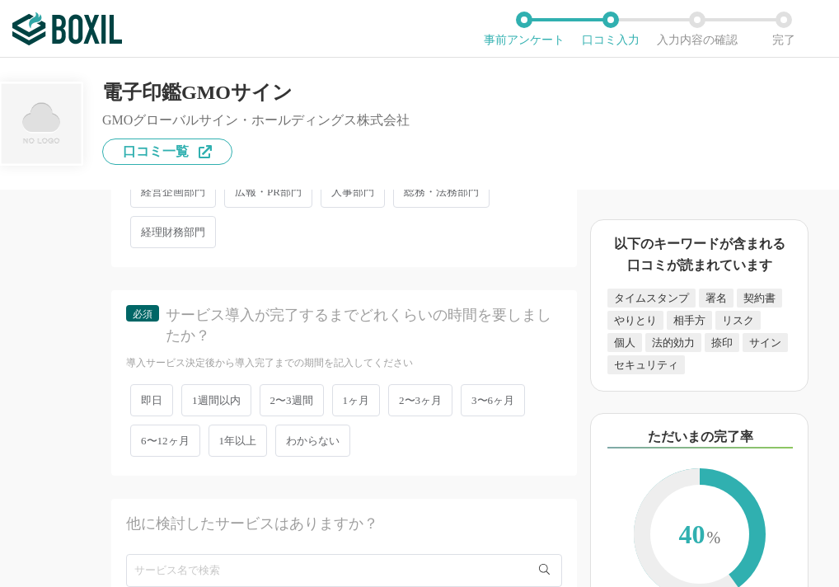
click at [159, 416] on span "即日" at bounding box center [151, 400] width 43 height 32
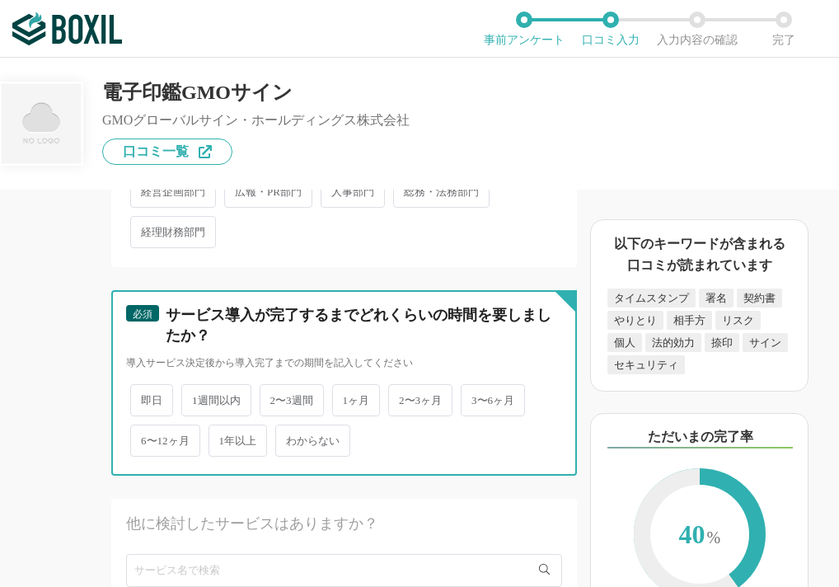
click at [145, 397] on input "即日" at bounding box center [139, 391] width 11 height 11
radio input "true"
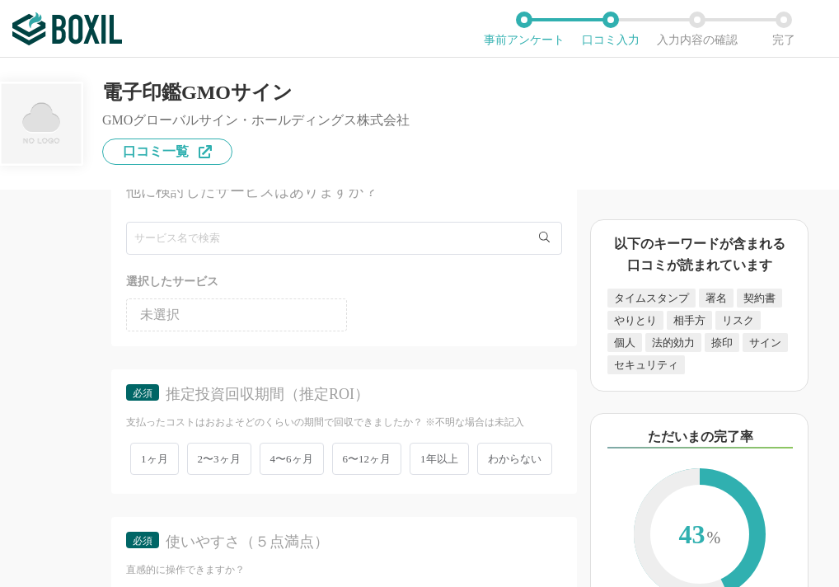
scroll to position [3131, 0]
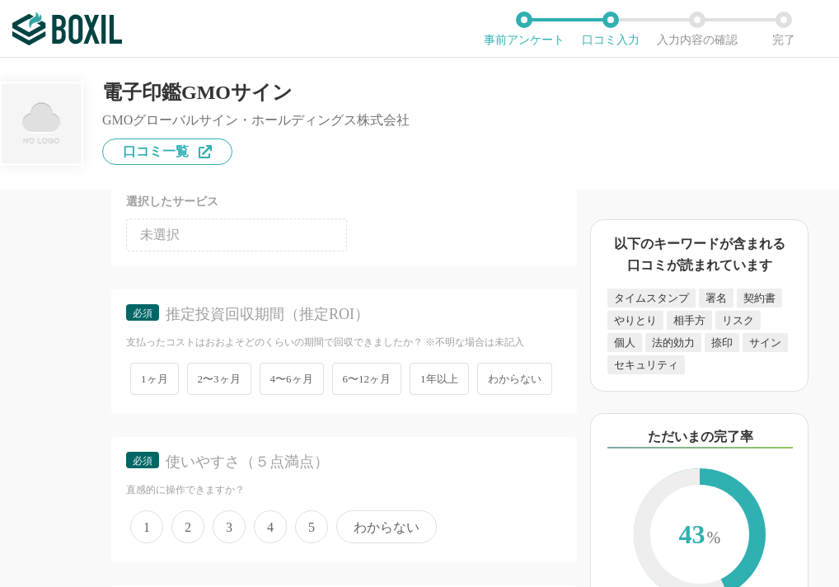
click at [162, 395] on span "1ヶ月" at bounding box center [154, 379] width 49 height 32
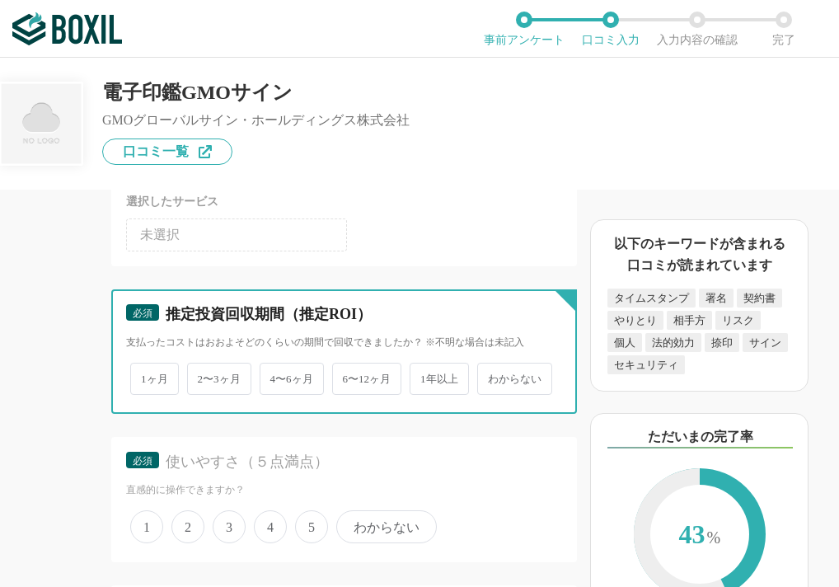
click at [145, 376] on input "1ヶ月" at bounding box center [139, 370] width 11 height 11
radio input "true"
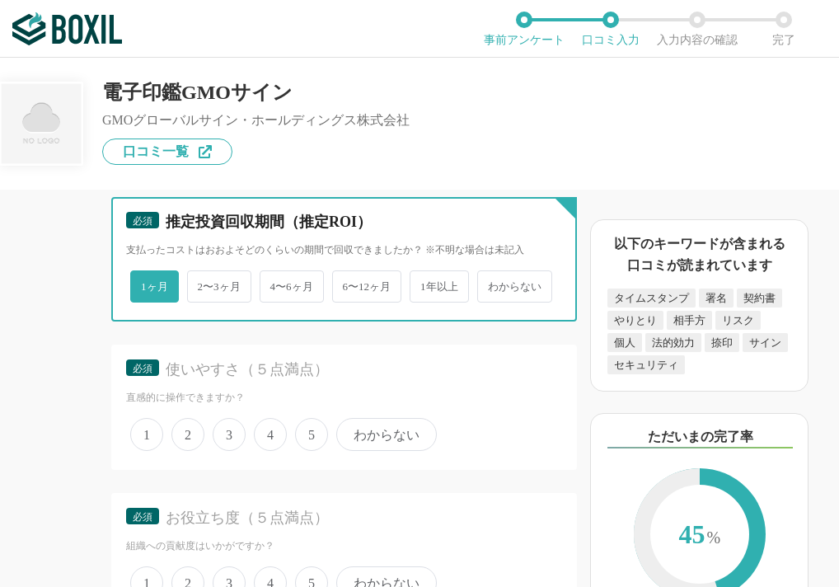
scroll to position [3379, 0]
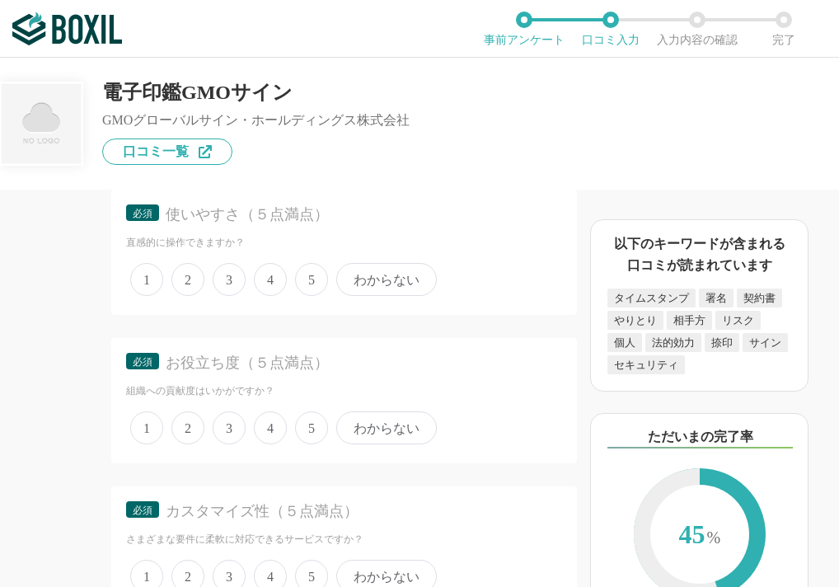
click at [279, 296] on span "4" at bounding box center [270, 279] width 33 height 33
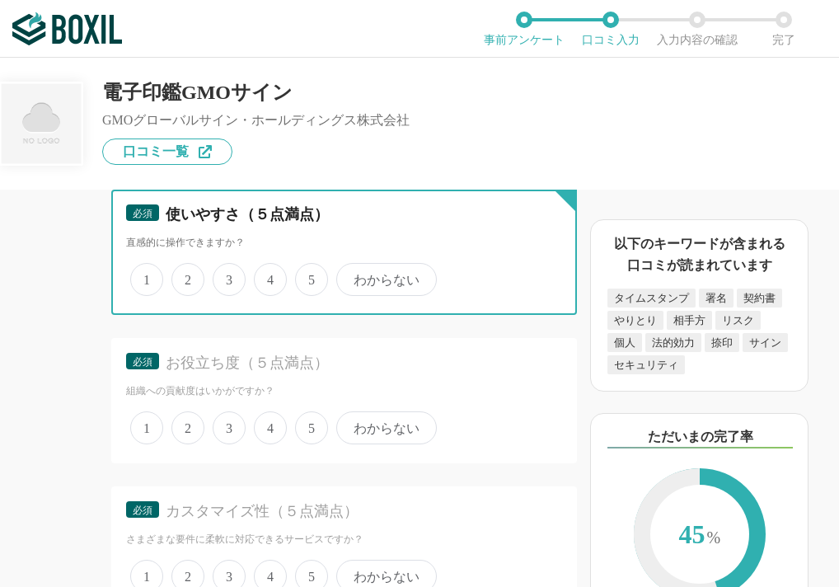
click at [269, 276] on input "4" at bounding box center [263, 270] width 11 height 11
radio input "true"
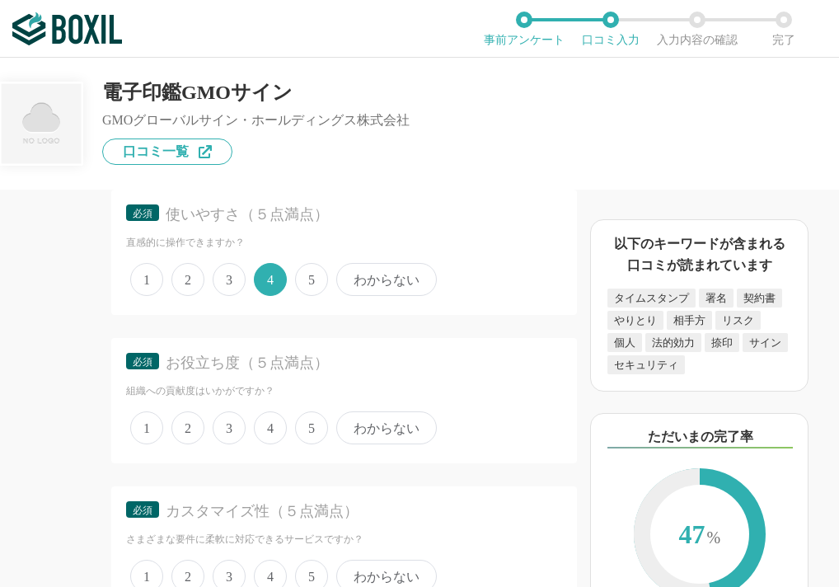
click at [272, 444] on span "4" at bounding box center [270, 427] width 33 height 33
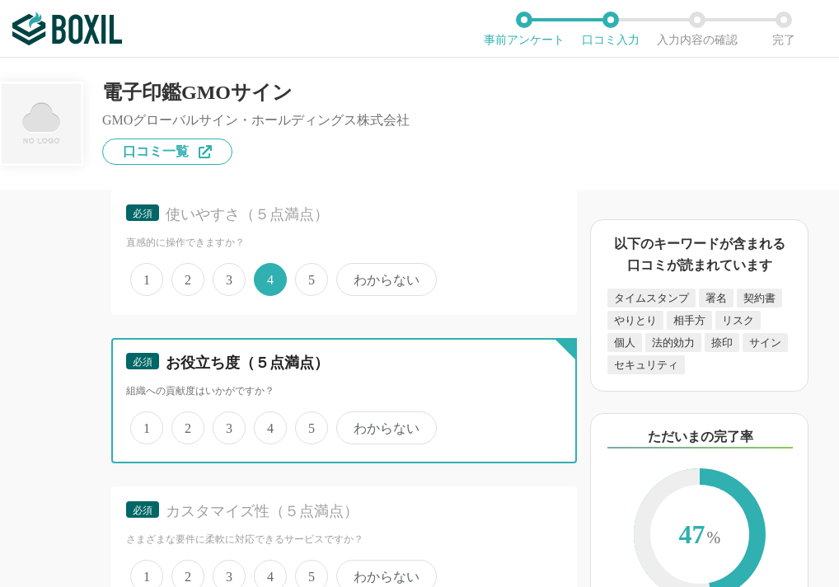
click at [269, 424] on input "4" at bounding box center [263, 419] width 11 height 11
radio input "true"
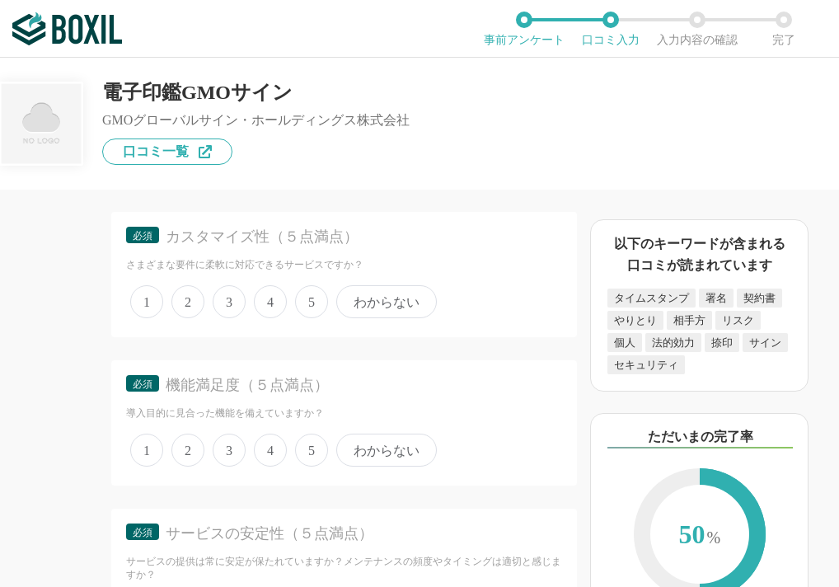
scroll to position [3626, 0]
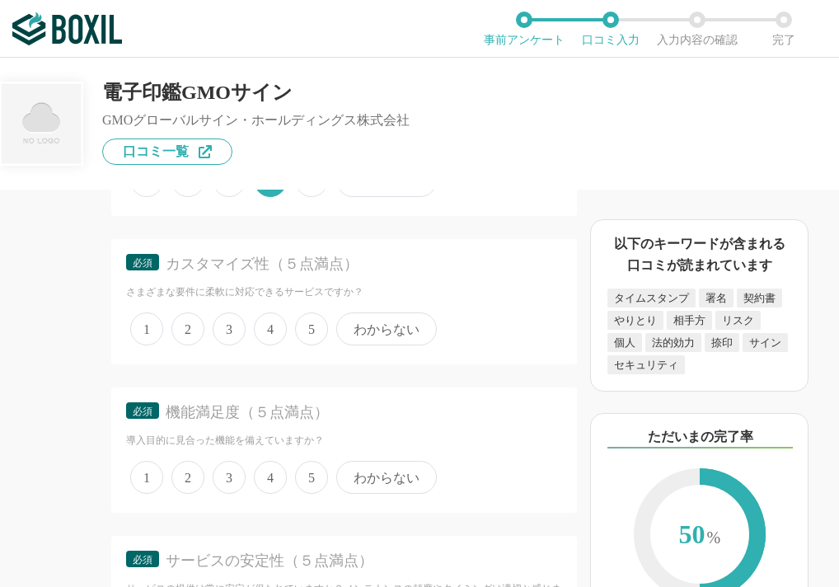
click at [229, 345] on span "3" at bounding box center [229, 328] width 33 height 33
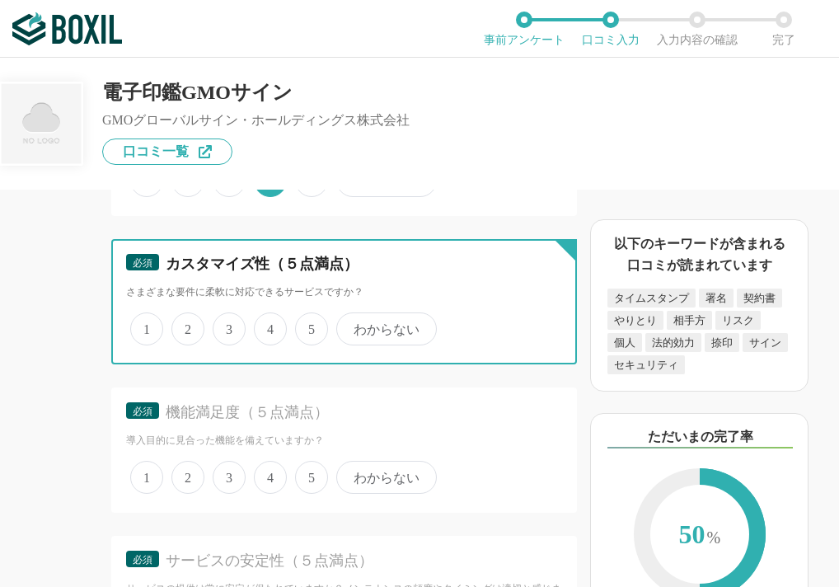
click at [227, 325] on input "3" at bounding box center [222, 320] width 11 height 11
radio input "true"
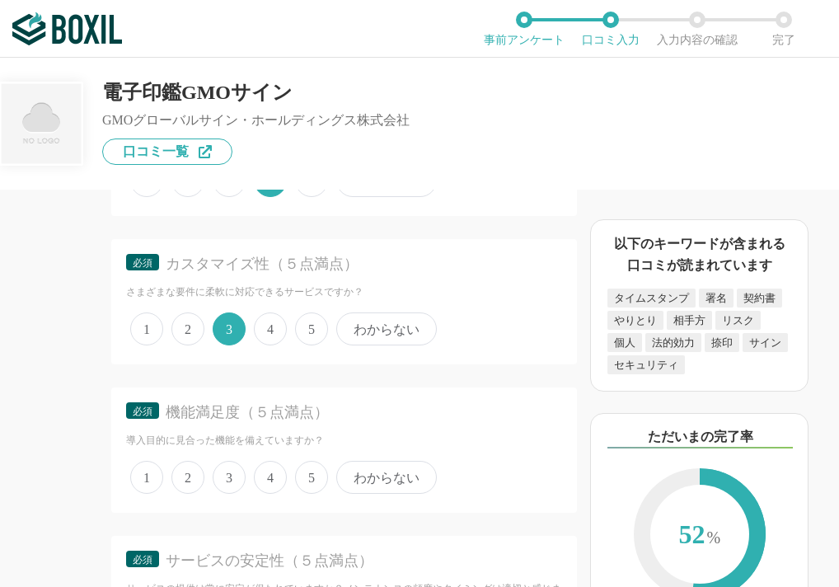
click at [221, 494] on span "3" at bounding box center [229, 477] width 33 height 33
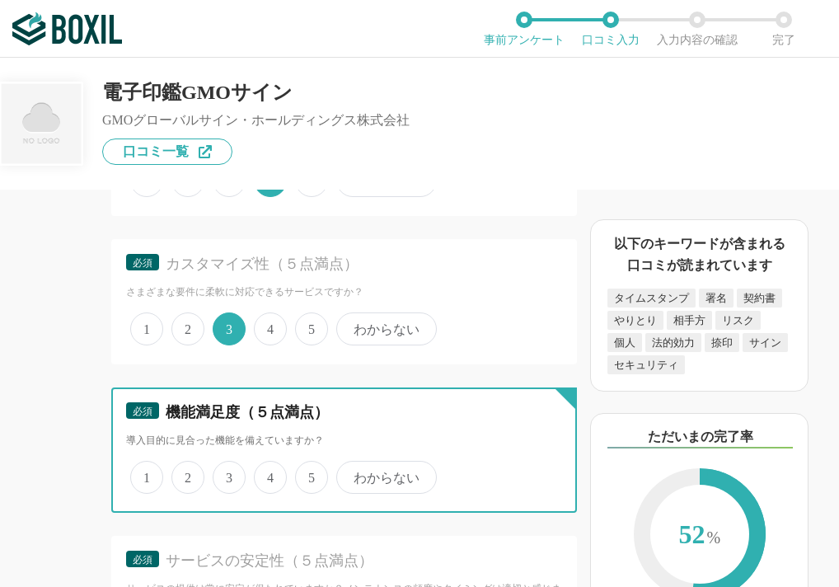
click at [221, 474] on input "3" at bounding box center [222, 468] width 11 height 11
radio input "true"
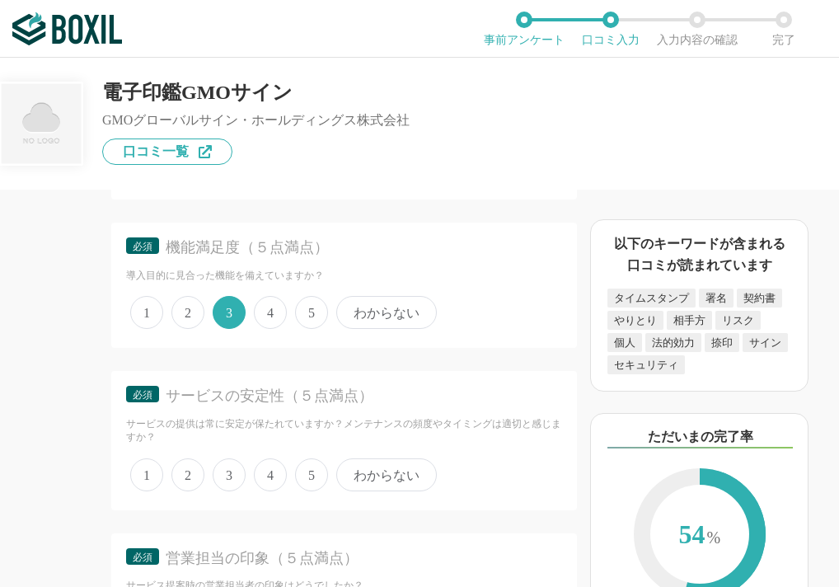
drag, startPoint x: 269, startPoint y: 379, endPoint x: 267, endPoint y: 392, distance: 13.4
click at [269, 329] on span "4" at bounding box center [270, 312] width 33 height 33
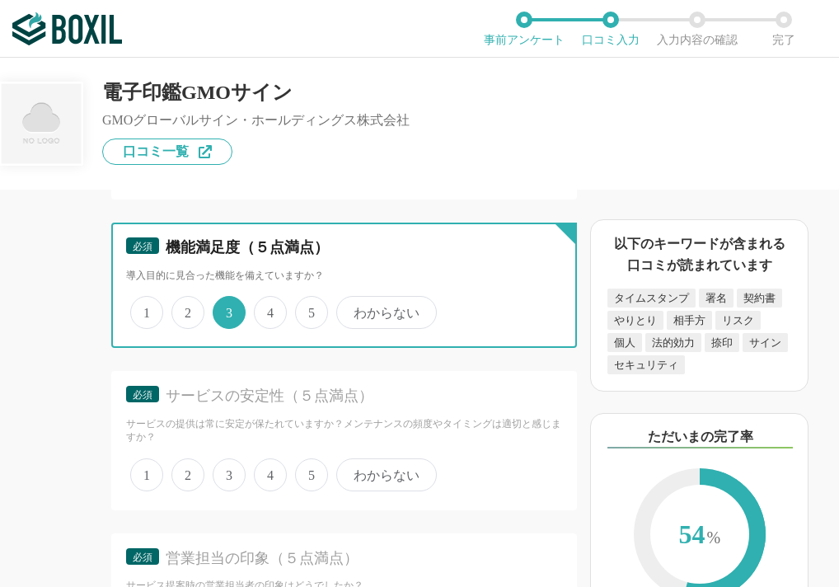
click at [269, 309] on input "4" at bounding box center [263, 303] width 11 height 11
radio input "true"
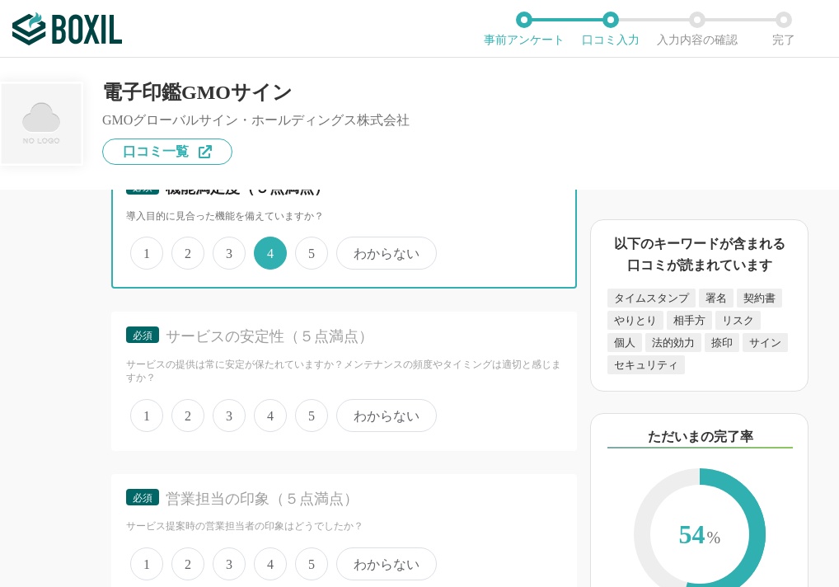
scroll to position [3873, 0]
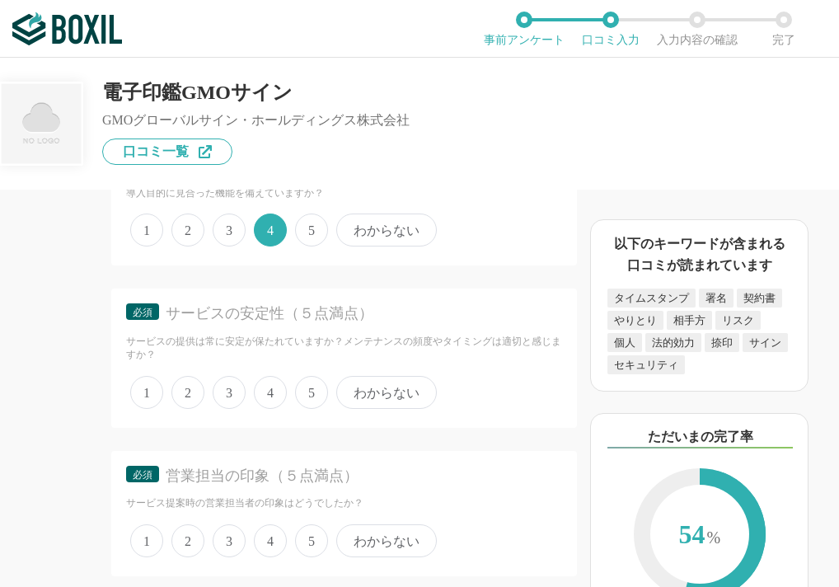
click at [260, 409] on span "4" at bounding box center [270, 392] width 33 height 33
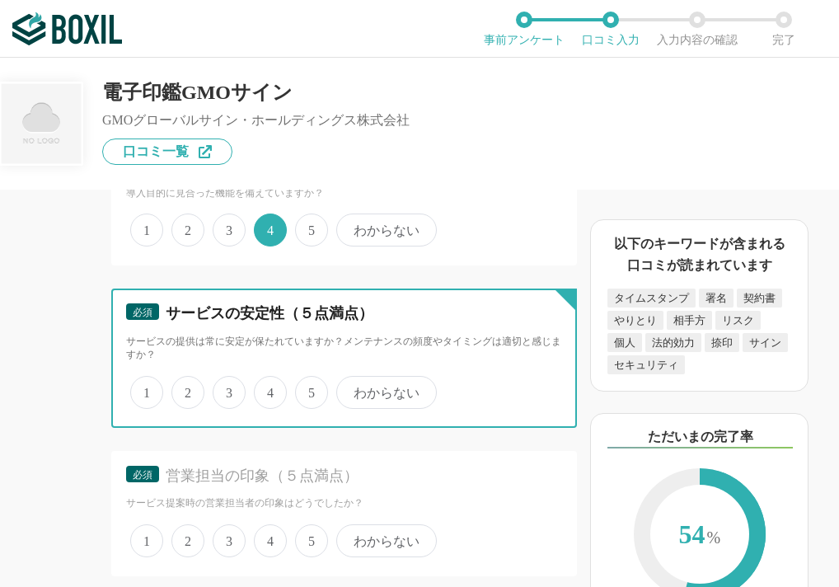
click at [260, 389] on input "4" at bounding box center [263, 383] width 11 height 11
radio input "true"
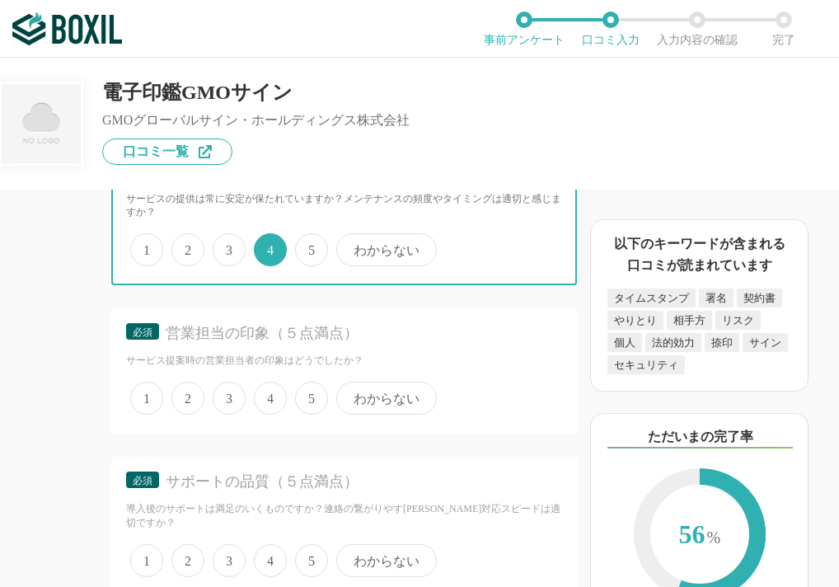
scroll to position [4038, 0]
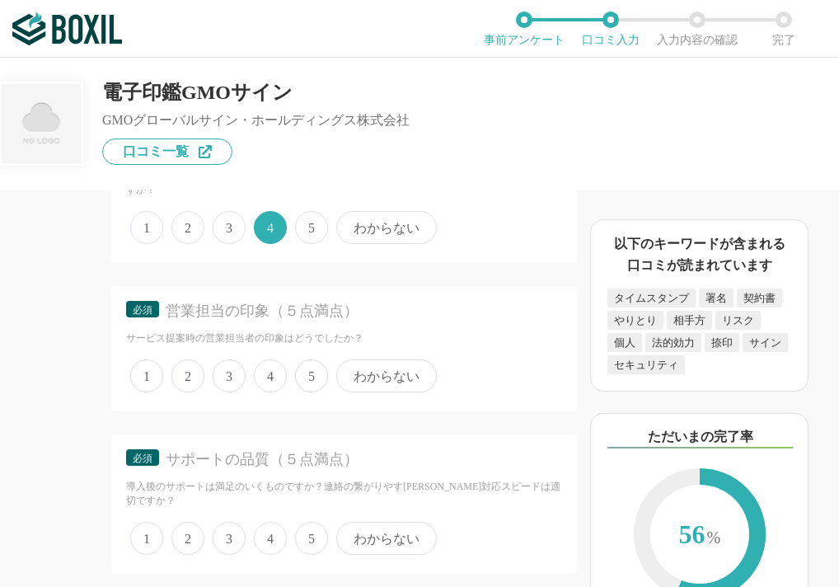
click at [271, 392] on span "4" at bounding box center [270, 375] width 33 height 33
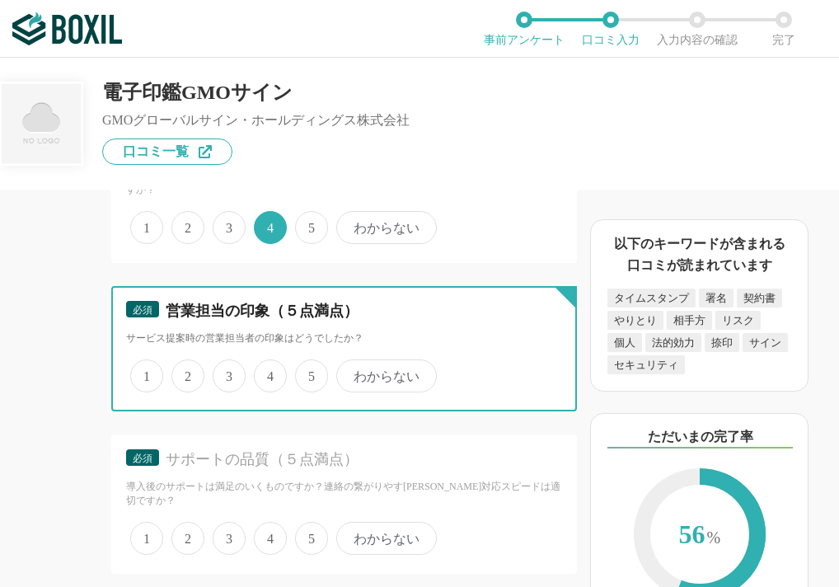
click at [269, 372] on input "4" at bounding box center [263, 367] width 11 height 11
radio input "true"
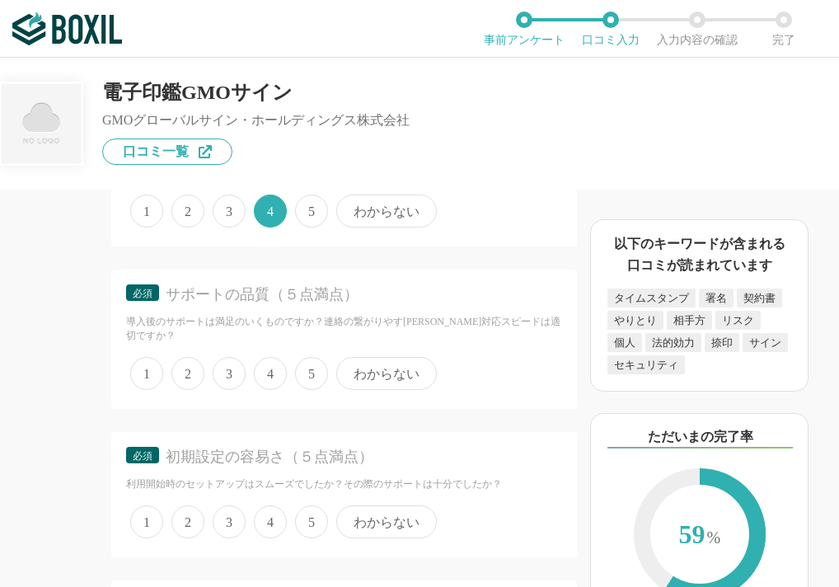
click at [269, 390] on span "4" at bounding box center [270, 373] width 33 height 33
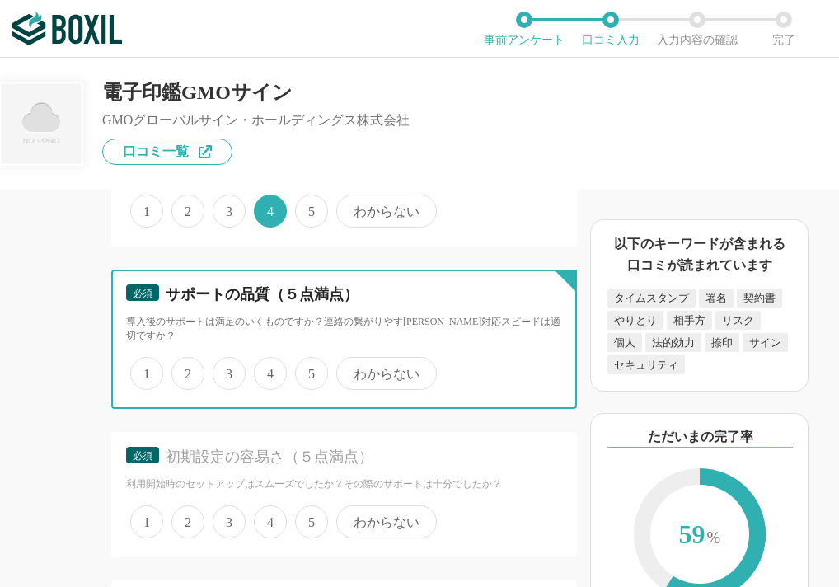
click at [269, 370] on input "4" at bounding box center [263, 364] width 11 height 11
radio input "true"
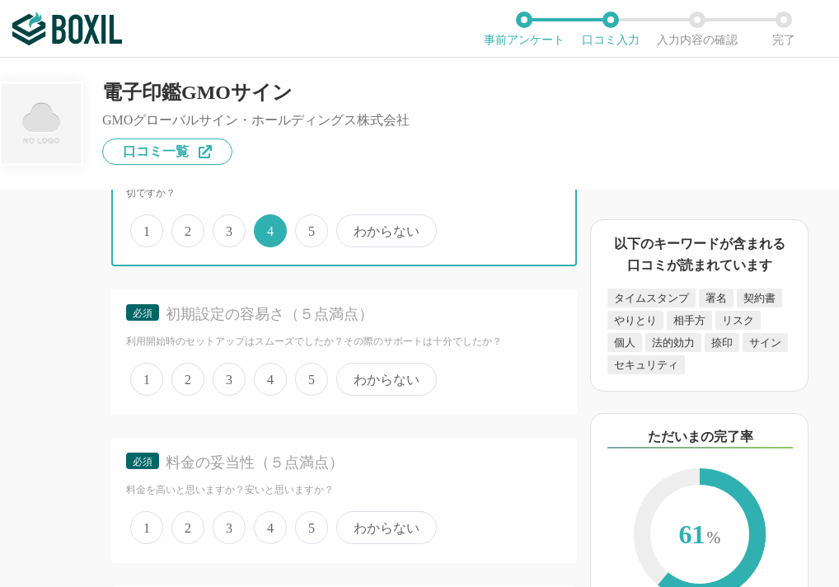
scroll to position [4367, 0]
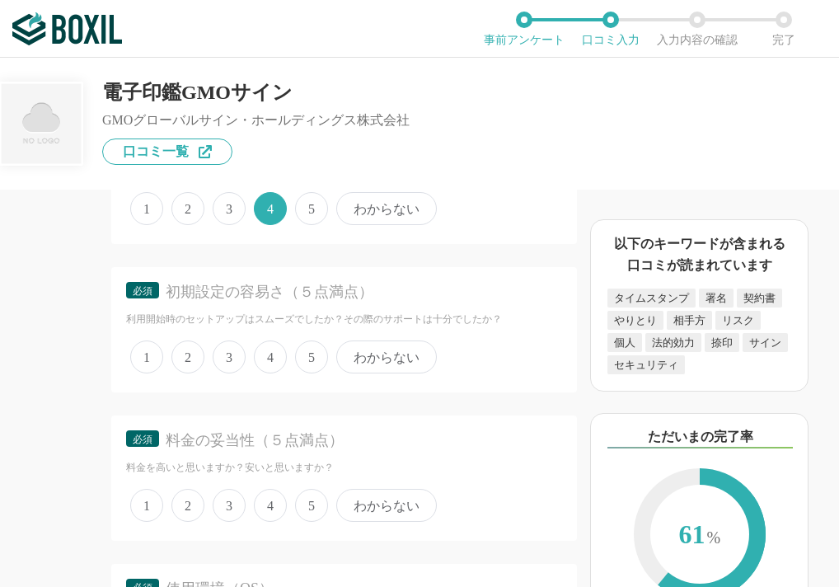
click at [227, 373] on span "3" at bounding box center [229, 356] width 33 height 33
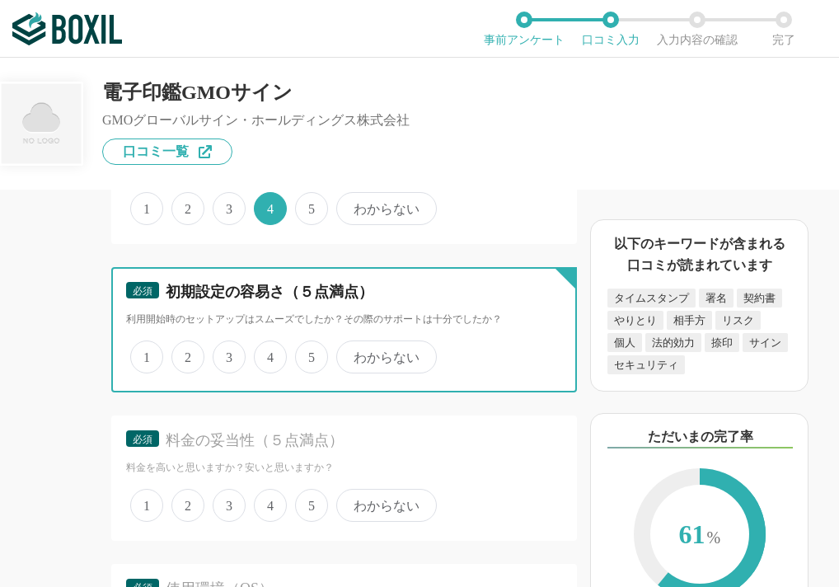
click at [227, 354] on input "3" at bounding box center [222, 348] width 11 height 11
radio input "true"
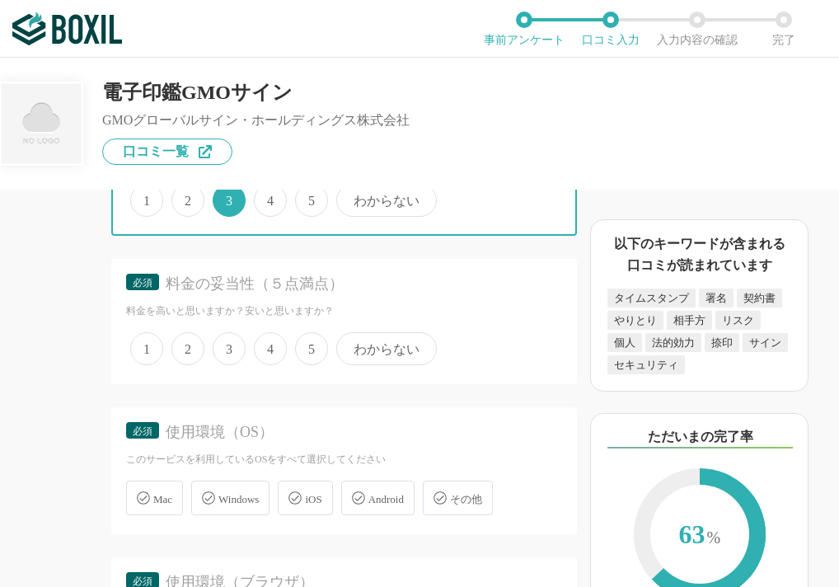
scroll to position [4532, 0]
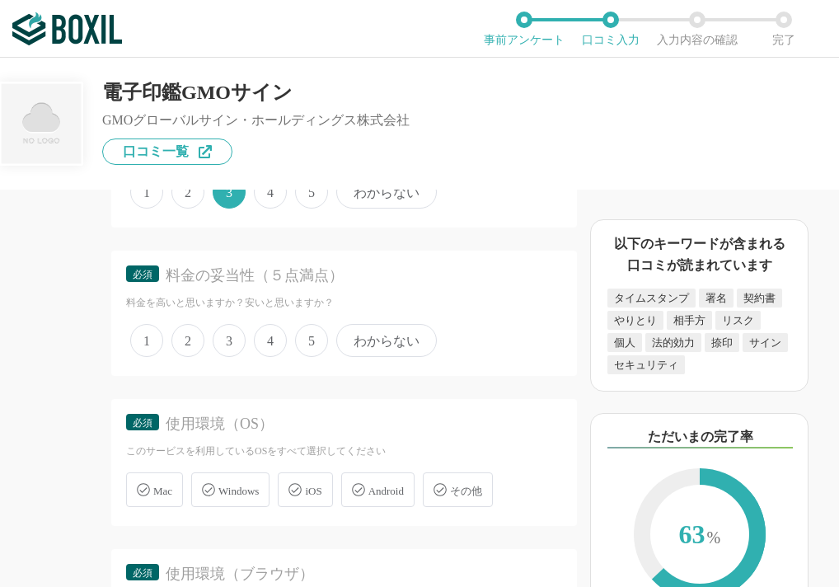
click at [185, 357] on span "2" at bounding box center [187, 340] width 33 height 33
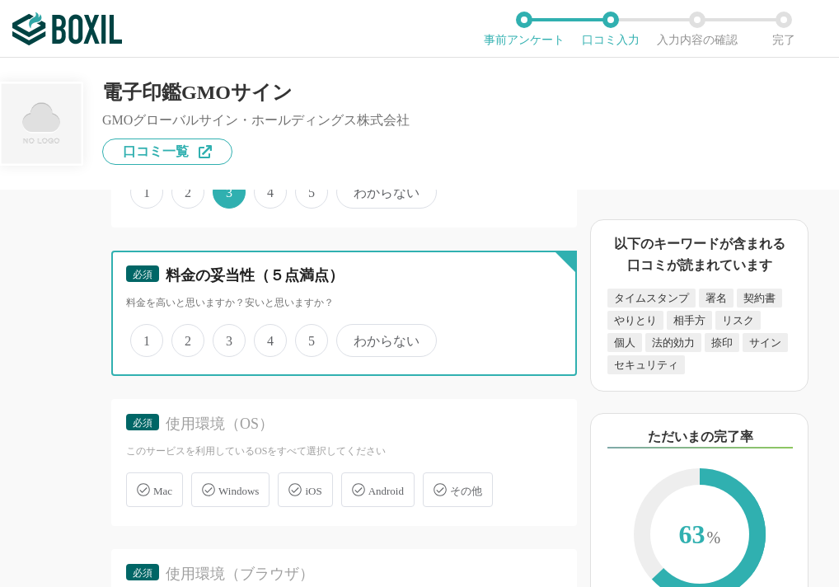
click at [185, 337] on input "2" at bounding box center [181, 331] width 11 height 11
radio input "true"
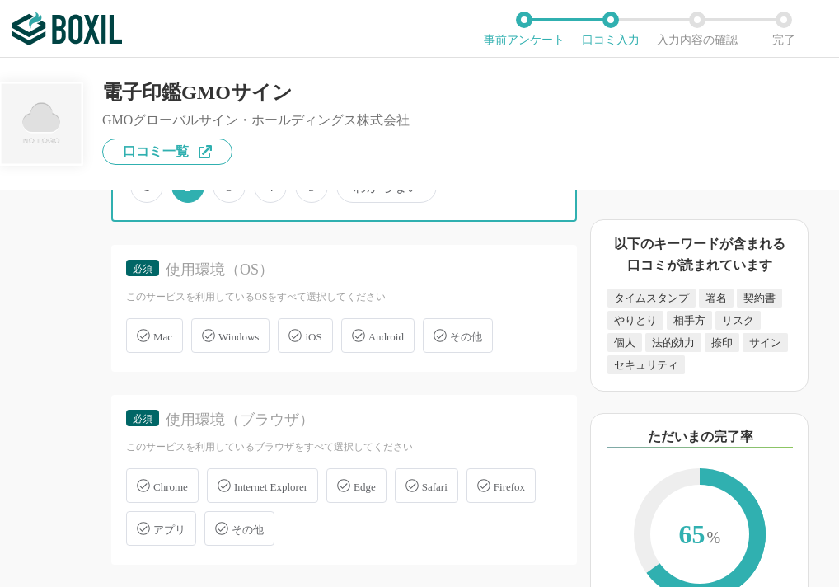
scroll to position [4697, 0]
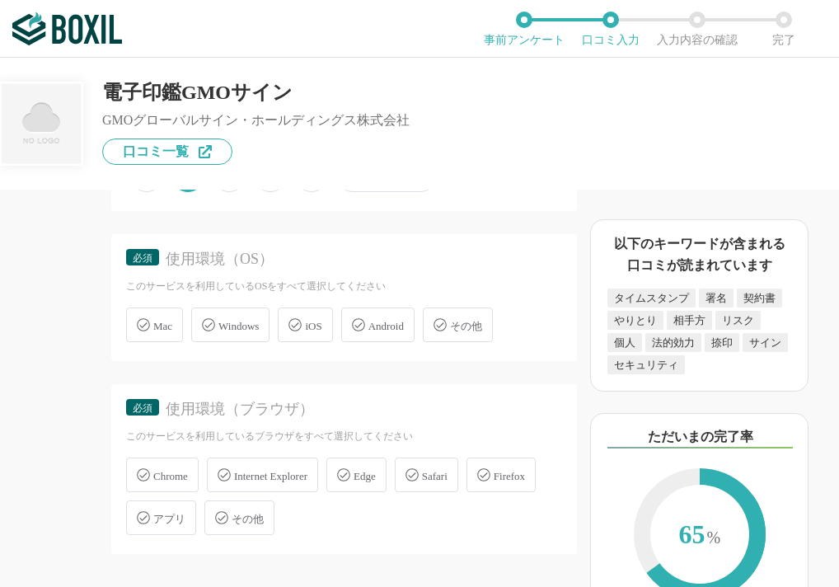
click at [239, 332] on span "Windows" at bounding box center [238, 326] width 40 height 12
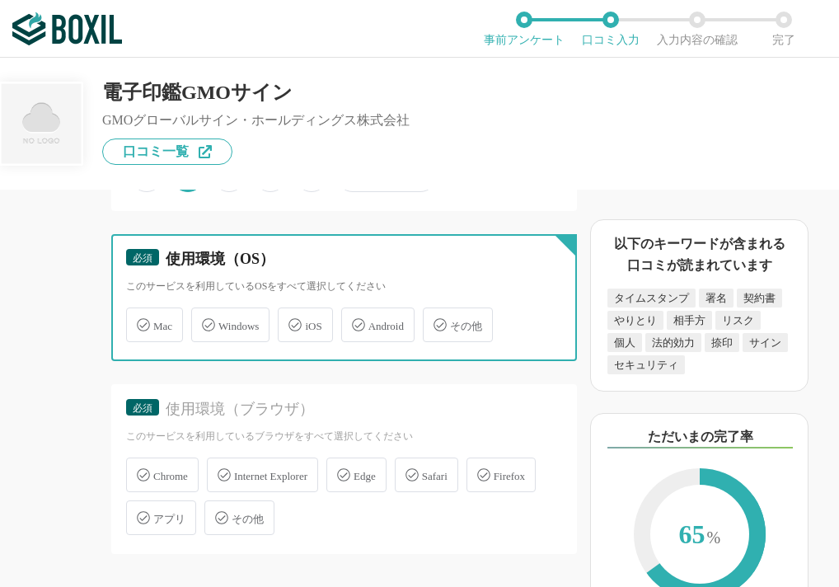
click at [205, 321] on input "Windows" at bounding box center [199, 315] width 11 height 11
checkbox input "true"
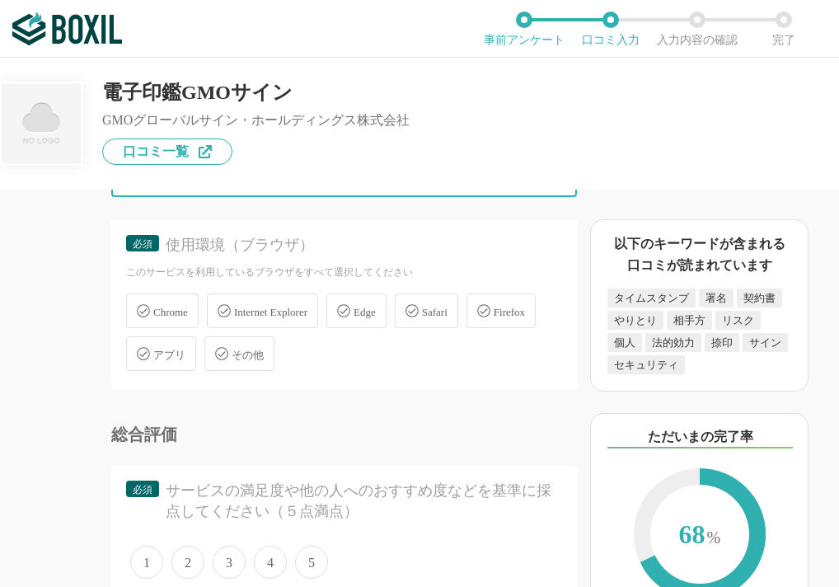
scroll to position [4862, 0]
click at [375, 317] on span "Edge" at bounding box center [365, 311] width 22 height 12
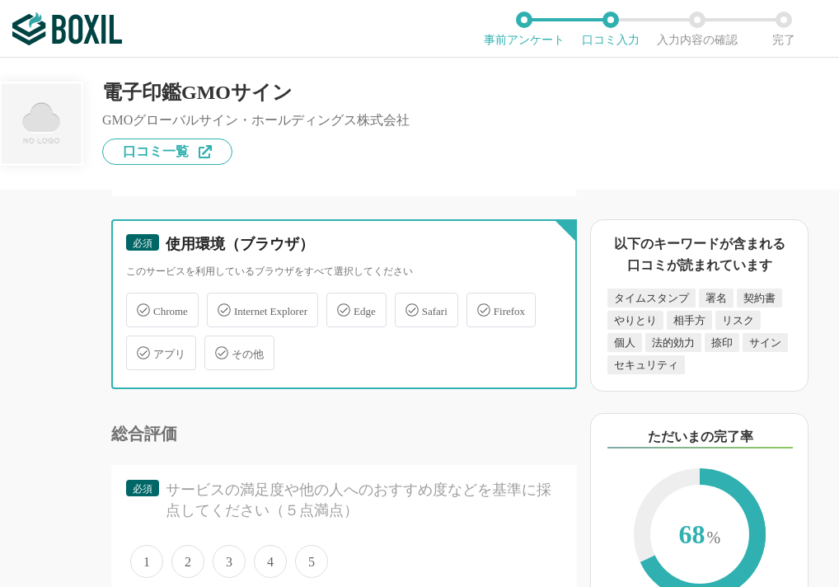
click at [340, 306] on input "Edge" at bounding box center [335, 300] width 11 height 11
checkbox input "true"
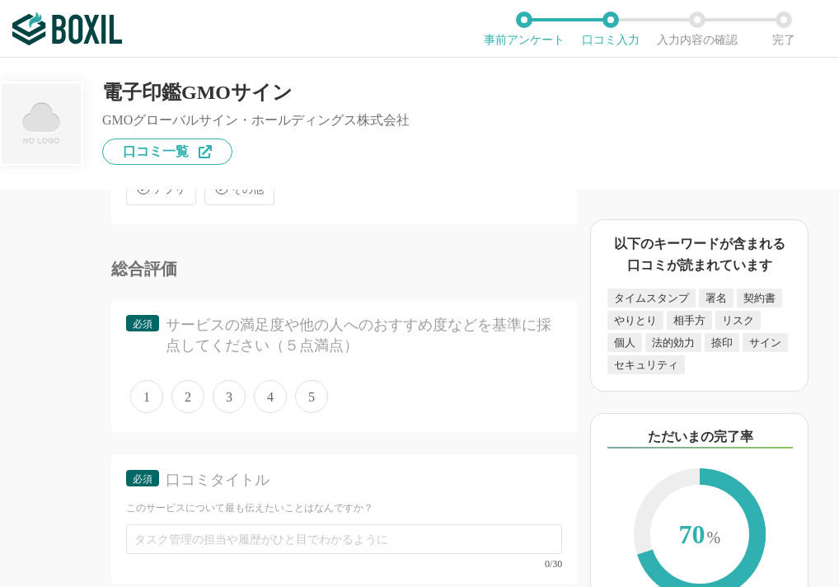
click at [265, 413] on span "4" at bounding box center [270, 396] width 33 height 33
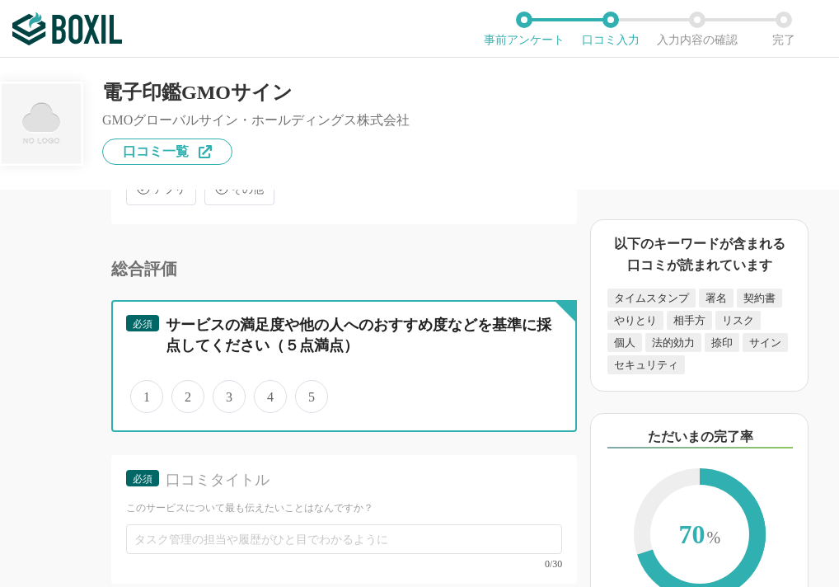
click at [265, 393] on input "4" at bounding box center [263, 387] width 11 height 11
radio input "true"
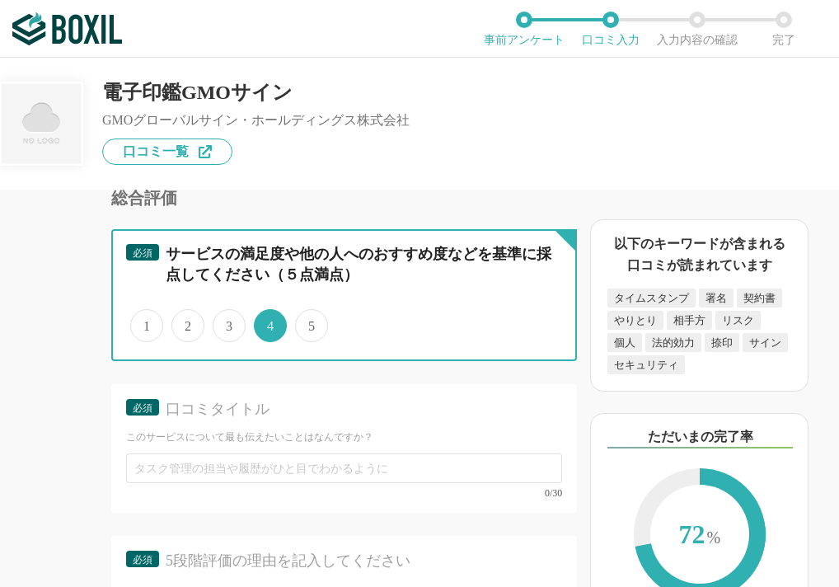
scroll to position [5274, 0]
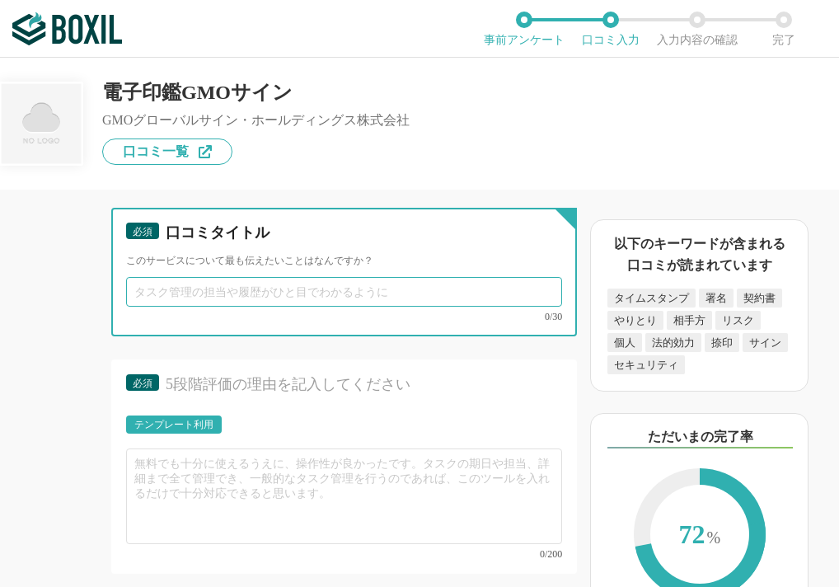
click at [360, 307] on input "text" at bounding box center [344, 292] width 436 height 30
type input "k"
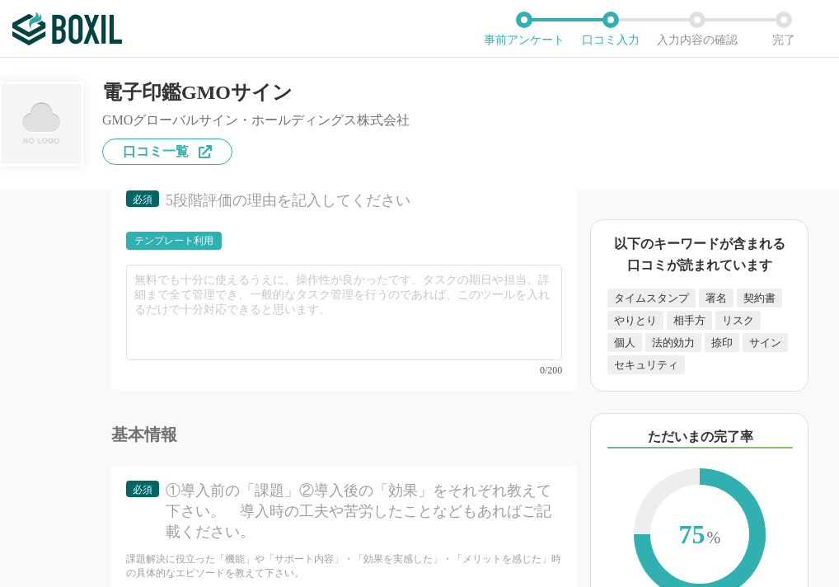
scroll to position [5521, 0]
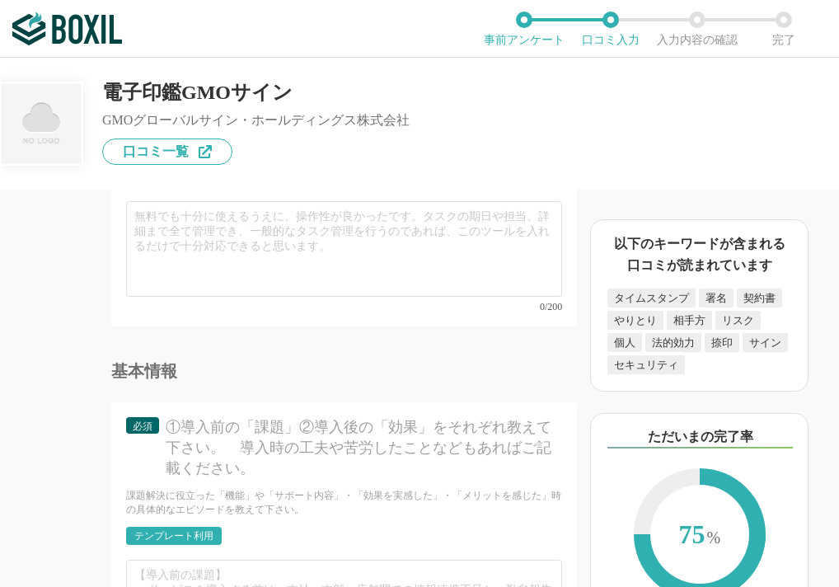
type input "官公庁からの"
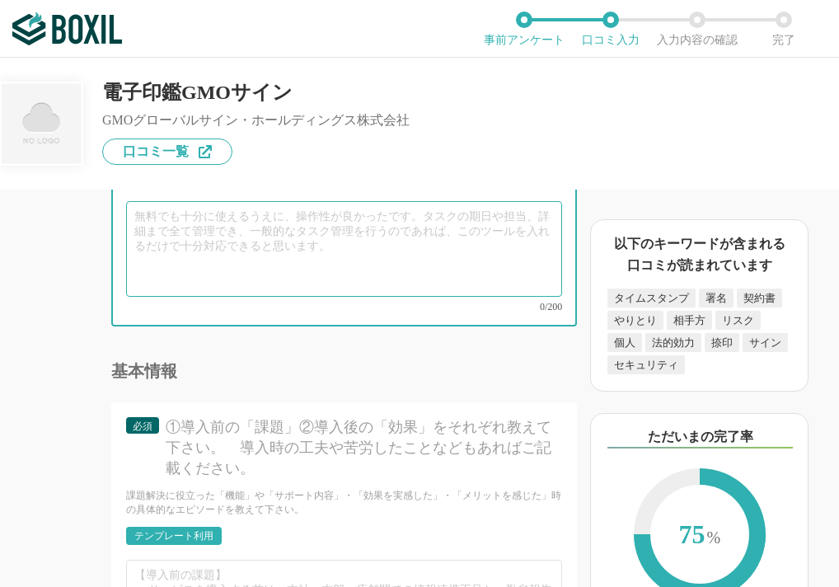
click at [266, 297] on textarea at bounding box center [344, 249] width 436 height 96
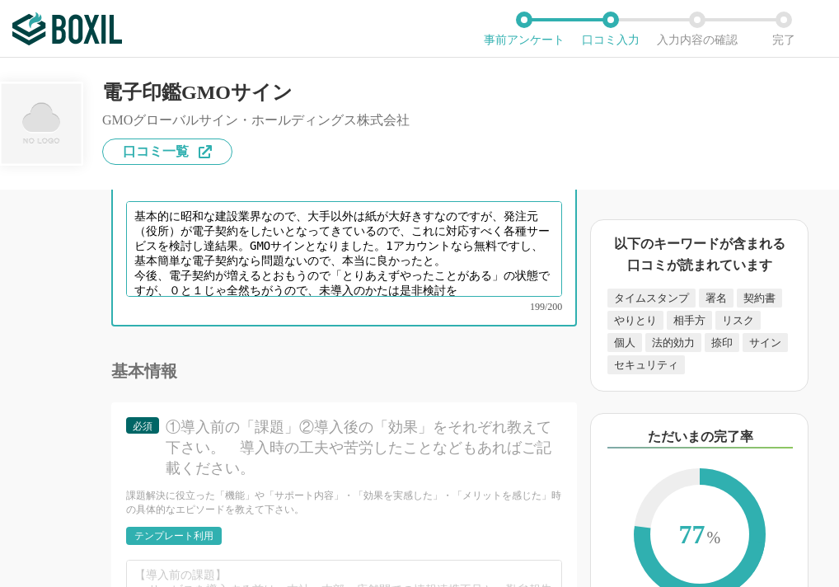
type textarea "基本的に昭和な建設業界なので、大手以外は紙が大好きすなのですが、発注元（役所）が電子契約をしたいとなってきているので、これに対応すべく各種サービスを検討し達結…"
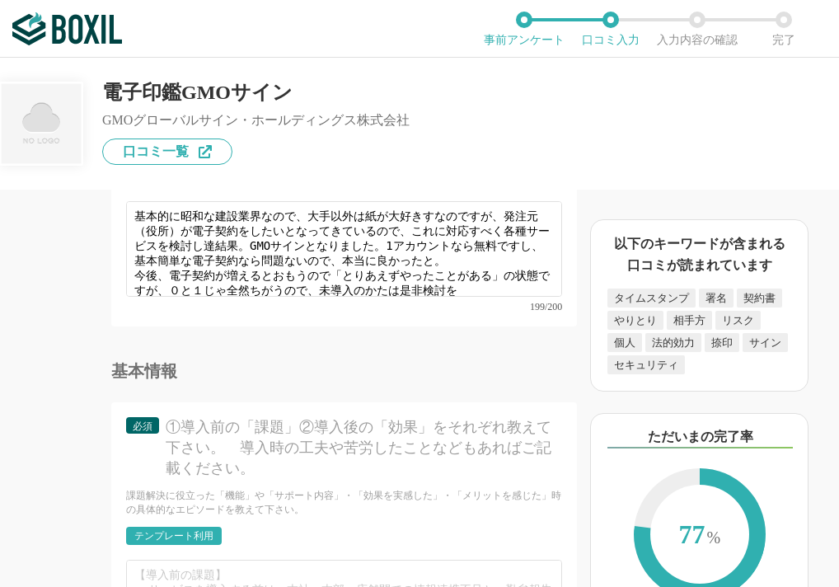
click at [255, 379] on div "基本情報" at bounding box center [344, 371] width 466 height 16
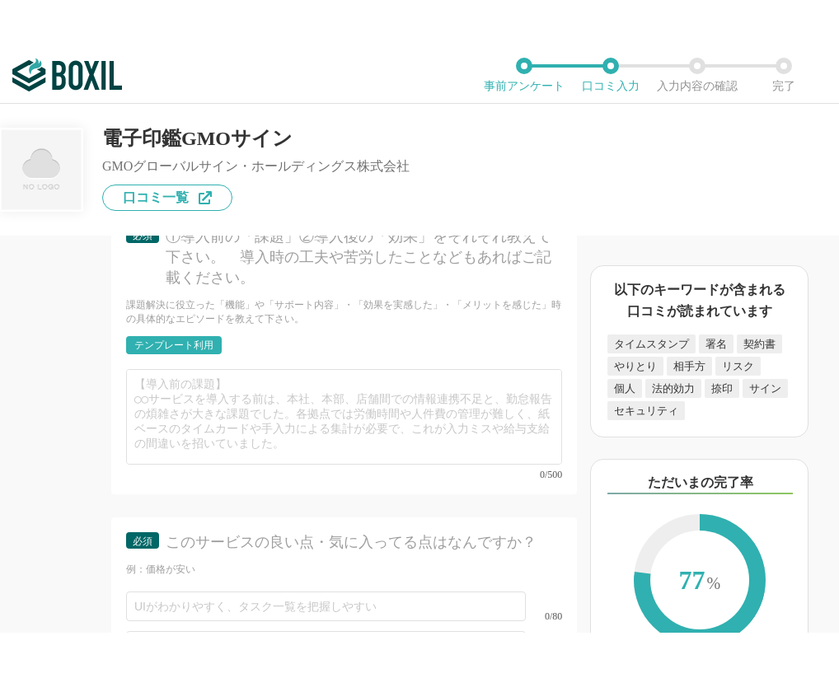
scroll to position [5768, 0]
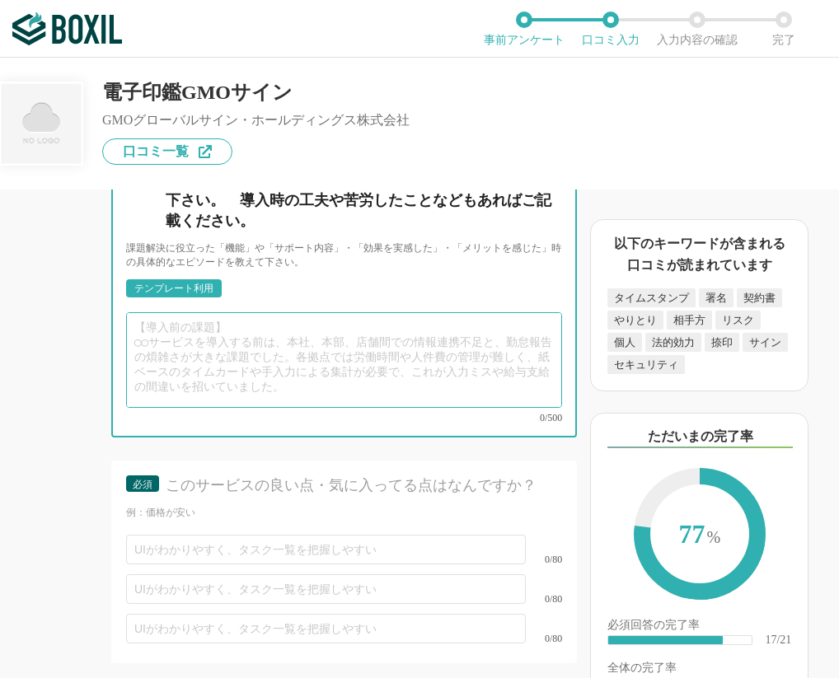
click at [165, 389] on textarea at bounding box center [344, 360] width 436 height 96
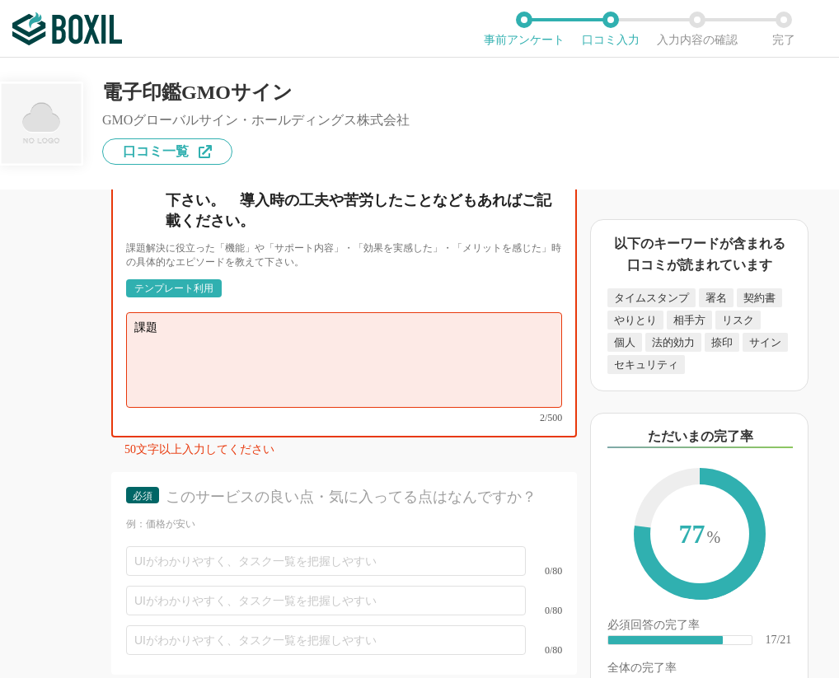
type textarea "課"
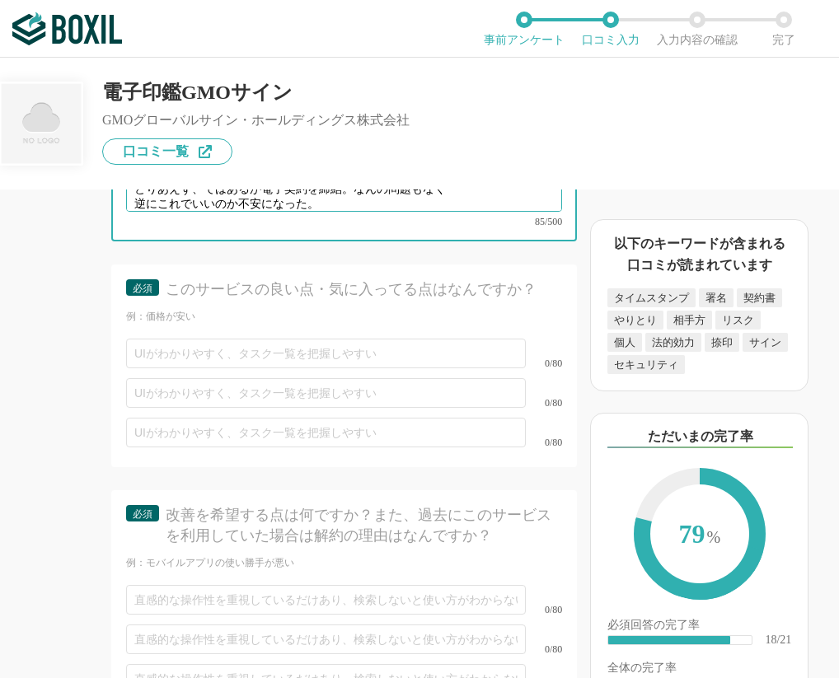
scroll to position [6016, 0]
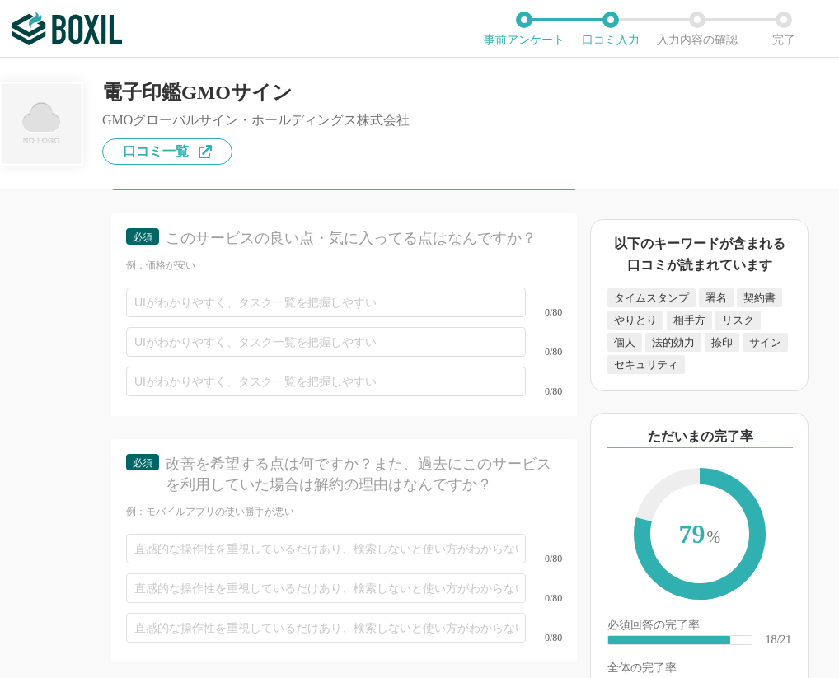
type textarea "導入前の課題 まったく電子契約に対応していないので、要請されても対応できなかった。 効果 とりあえず、ではあるが電子契約を締結。なんの問題もなく 逆にこれでい…"
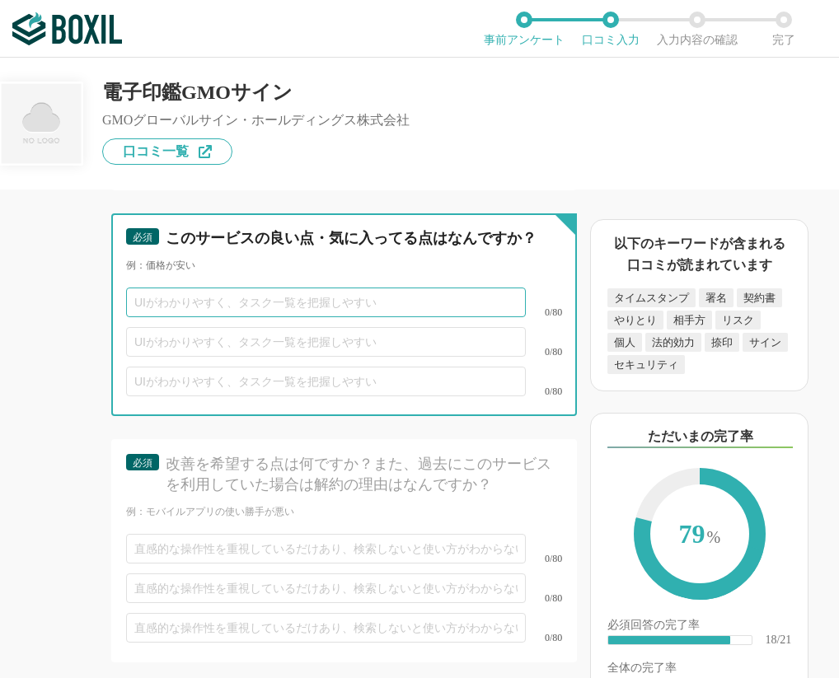
click at [222, 317] on input "text" at bounding box center [326, 303] width 400 height 30
type input "価格が安い"
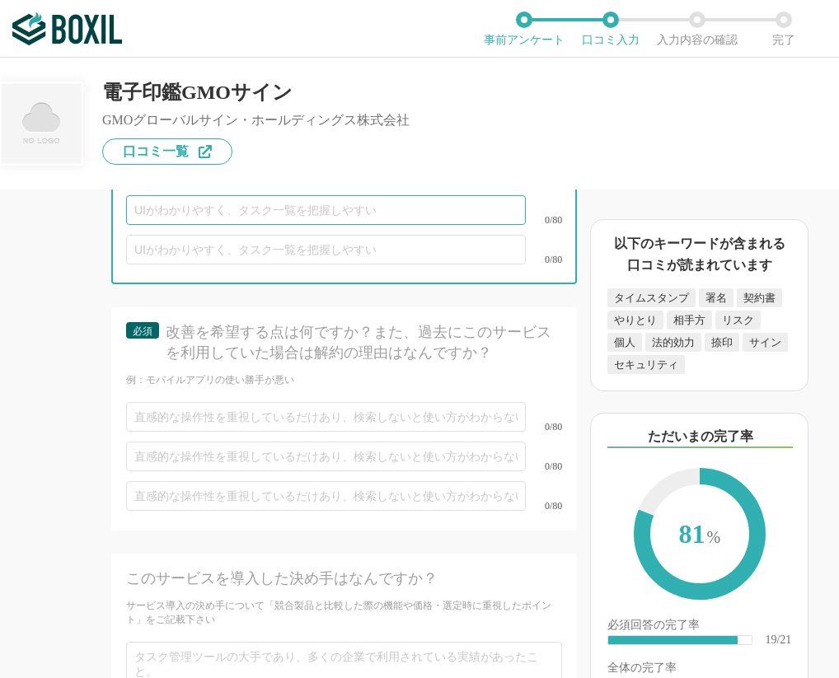
scroll to position [6180, 0]
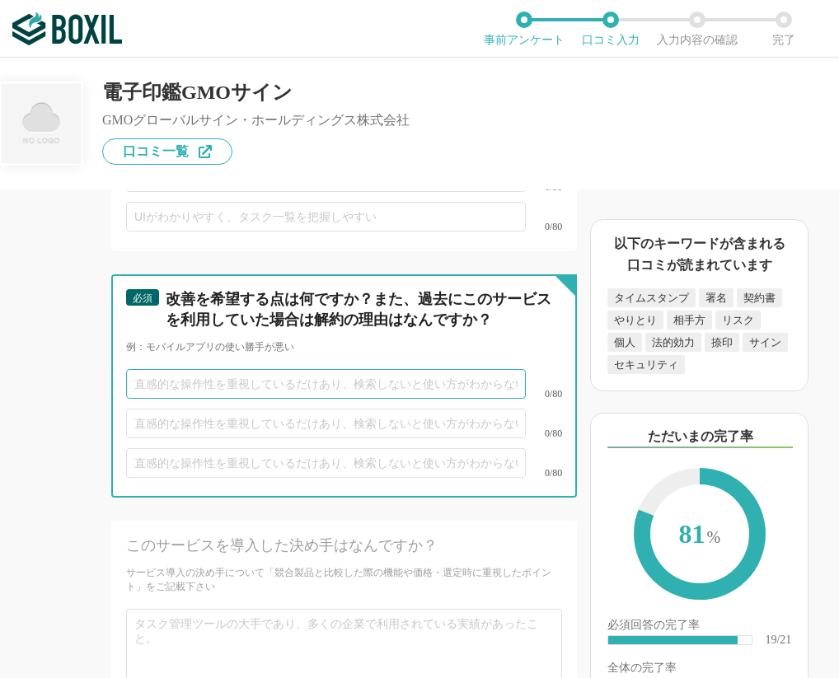
click at [277, 399] on input "text" at bounding box center [326, 384] width 400 height 30
type input "と"
type input "契約当時に外勤しているケースがあるので、契約期間が最低2日に設定したほしい"
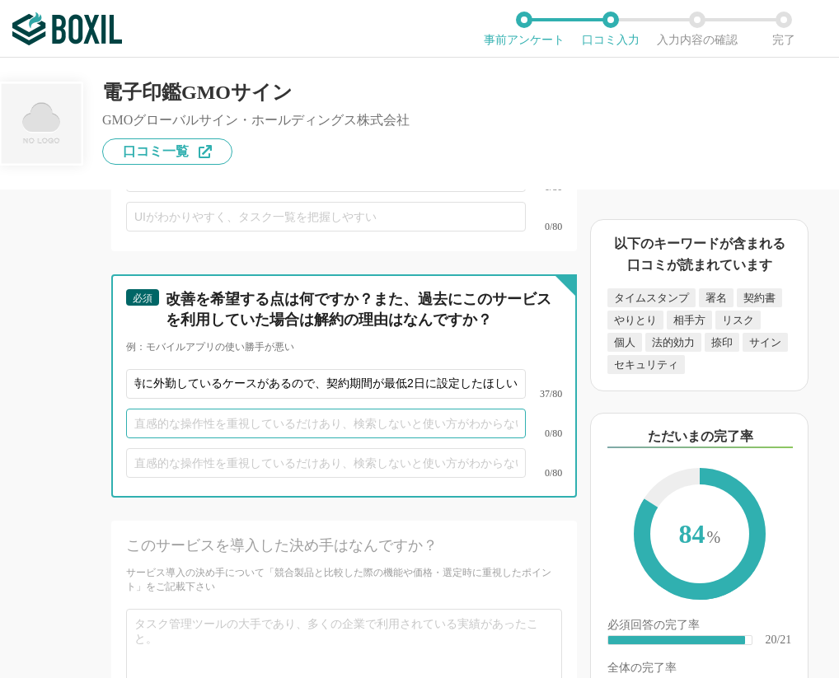
scroll to position [0, 0]
click at [297, 438] on input "text" at bounding box center [326, 424] width 400 height 30
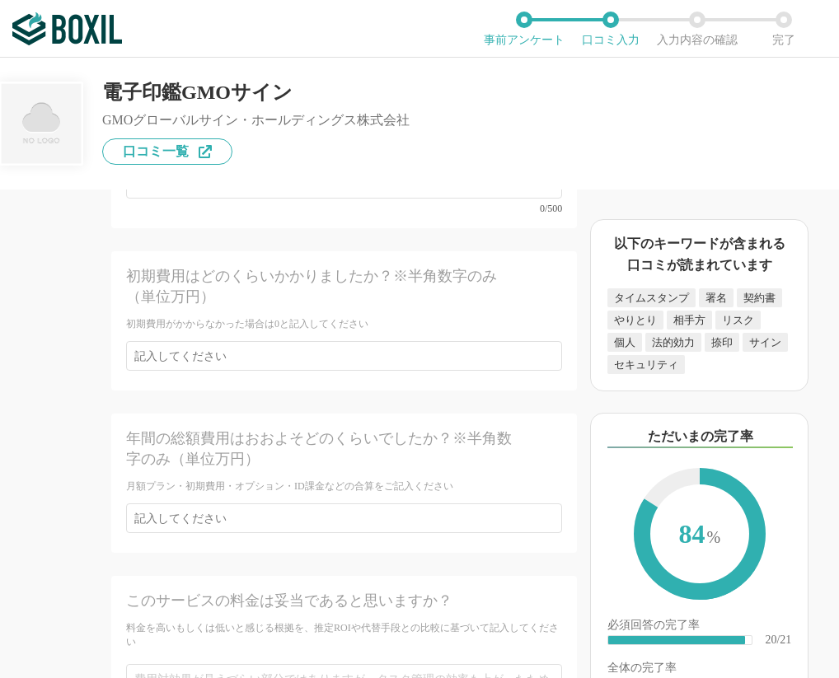
scroll to position [6675, 0]
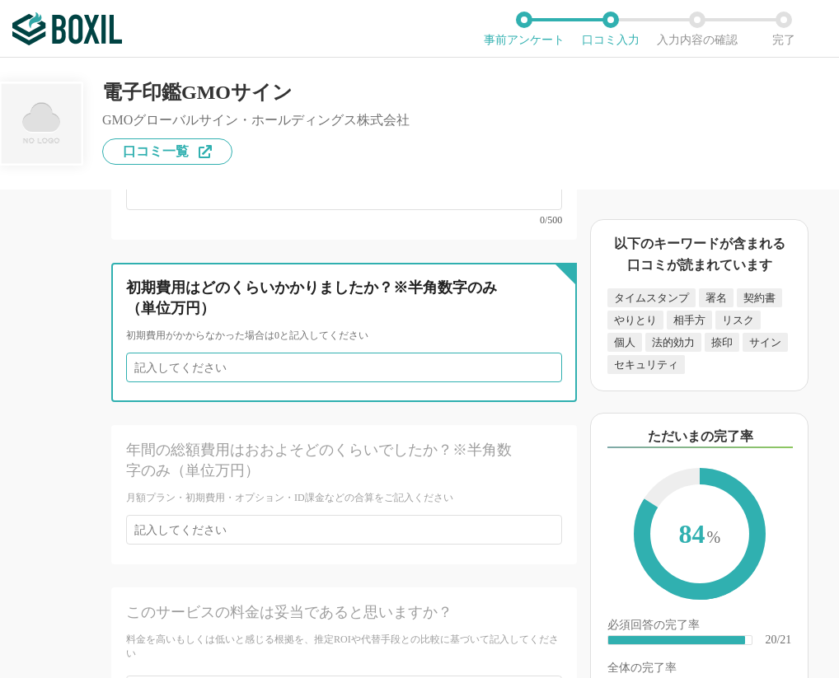
click at [208, 382] on input "number" at bounding box center [344, 368] width 436 height 30
type input "0"
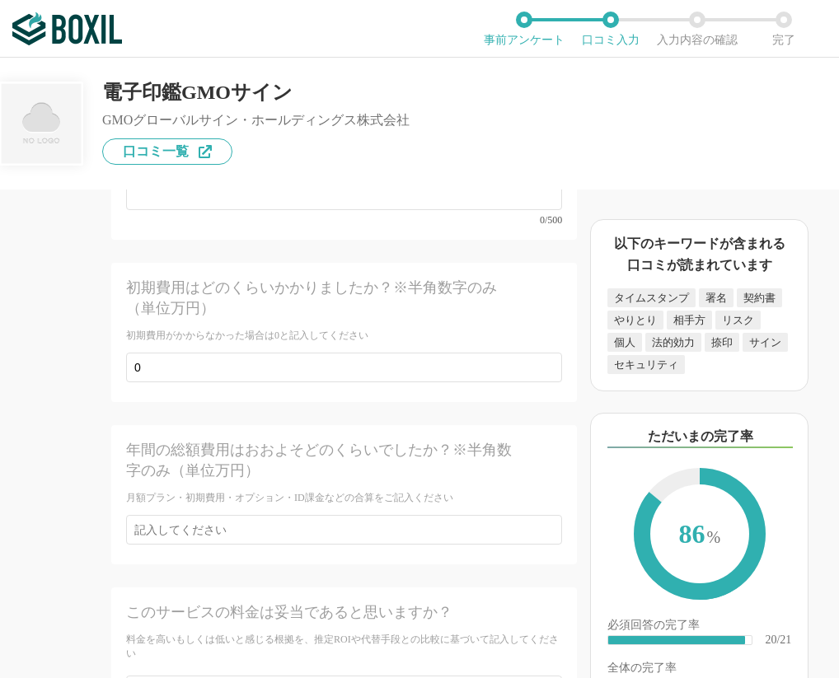
click at [59, 506] on div "電子契約システムの機能について（5点満点で評価してください） 証明書発行 1 2 3 4 5 利用していない タイムスタンプ 1 2 3 4 5 利用していな…" at bounding box center [288, 434] width 577 height 489
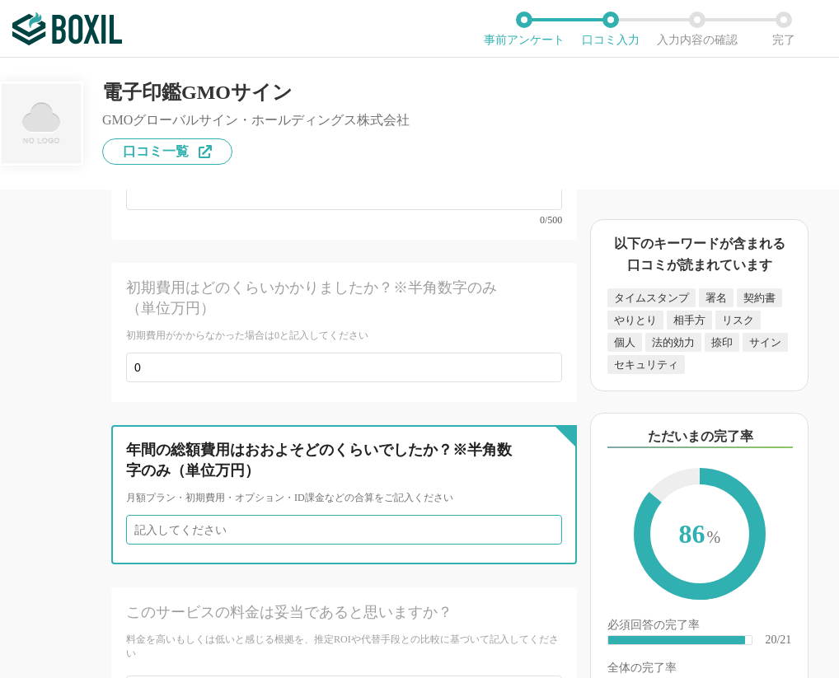
click at [171, 545] on input "number" at bounding box center [344, 530] width 436 height 30
type input "0"
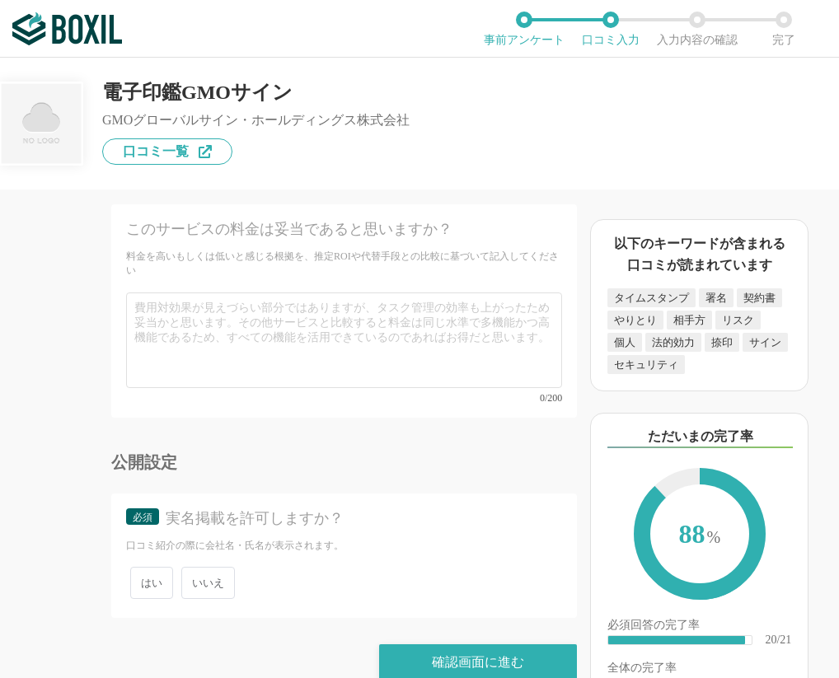
scroll to position [7107, 0]
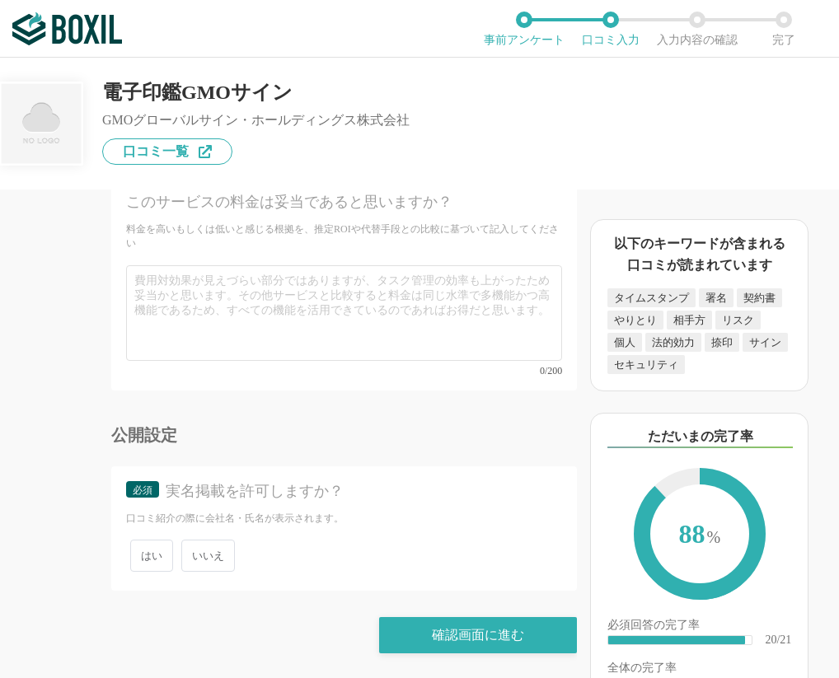
click at [203, 559] on span "いいえ" at bounding box center [208, 556] width 54 height 32
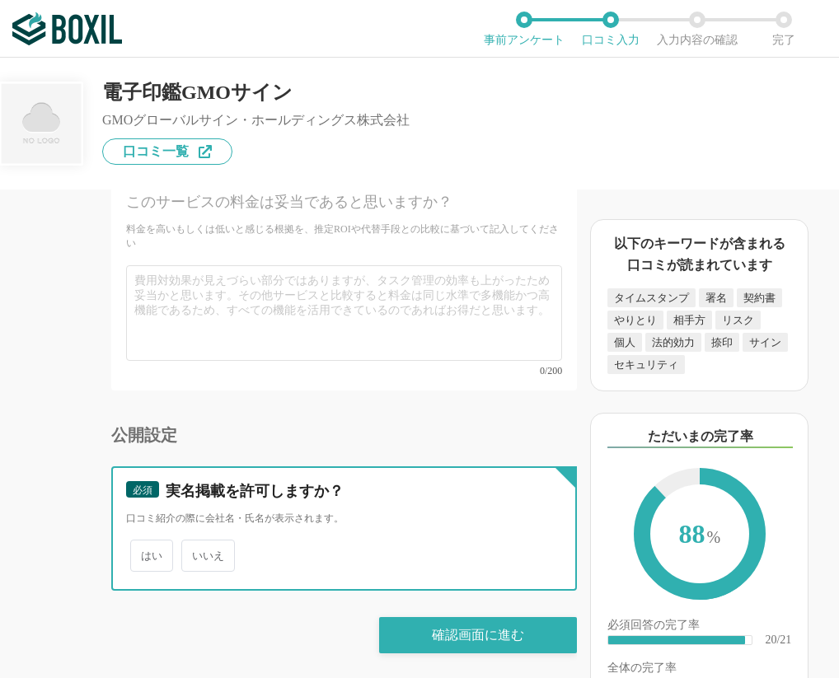
click at [196, 553] on input "いいえ" at bounding box center [190, 547] width 11 height 11
radio input "true"
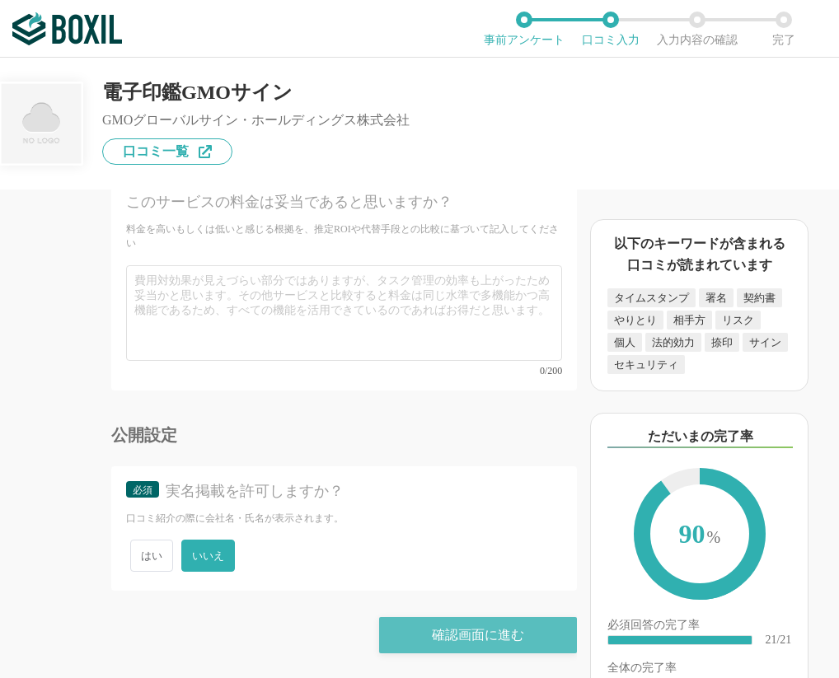
click at [419, 586] on div "確認画面に進む" at bounding box center [478, 635] width 198 height 36
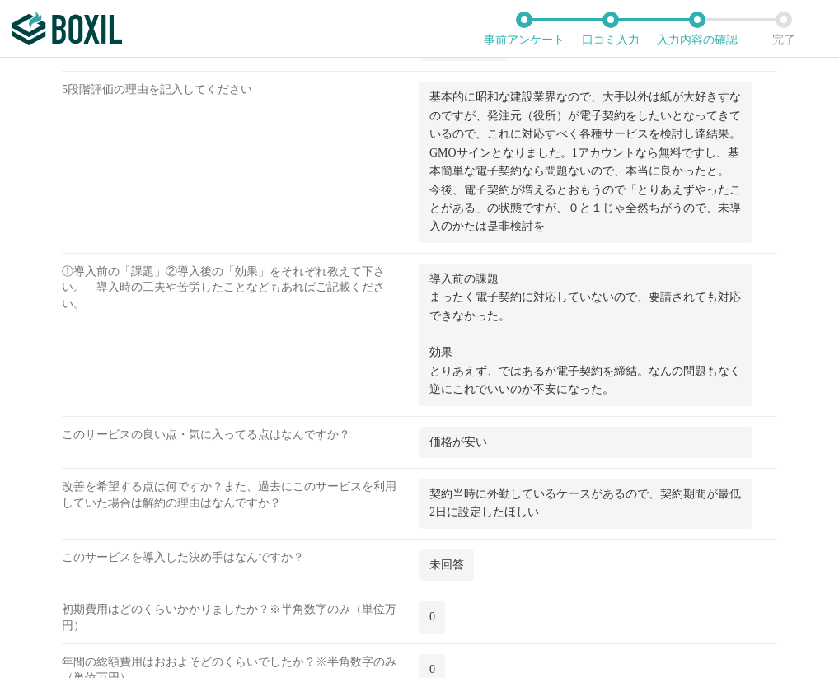
scroll to position [2578, 0]
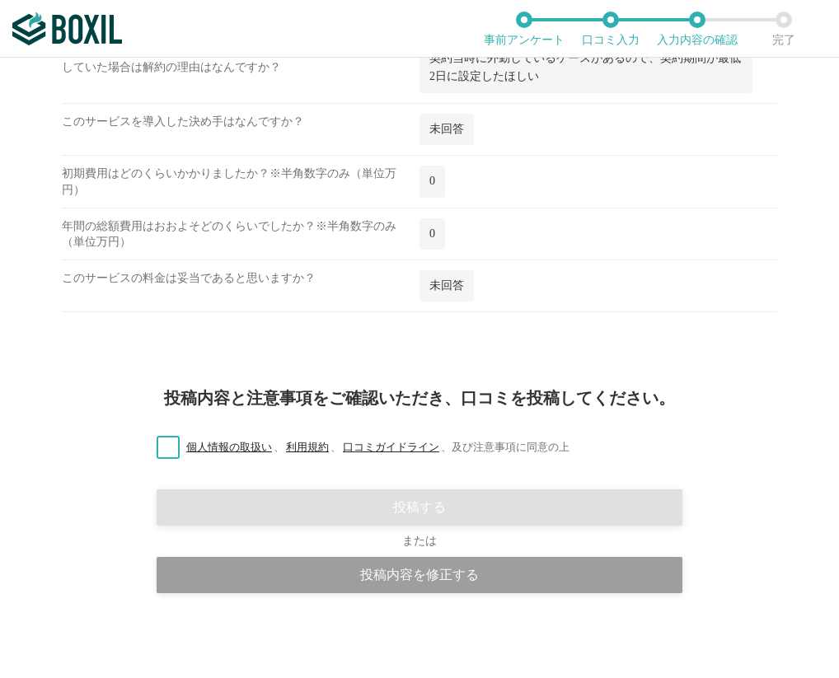
click at [153, 452] on label "個人情報の取扱い 、 利用規約 、 口コミガイドライン 、 及び注意事項に同意の上" at bounding box center [356, 447] width 426 height 17
click at [0, 0] on input "個人情報の取扱い 、 利用規約 、 口コミガイドライン 、 及び注意事項に同意の上" at bounding box center [0, 0] width 0 height 0
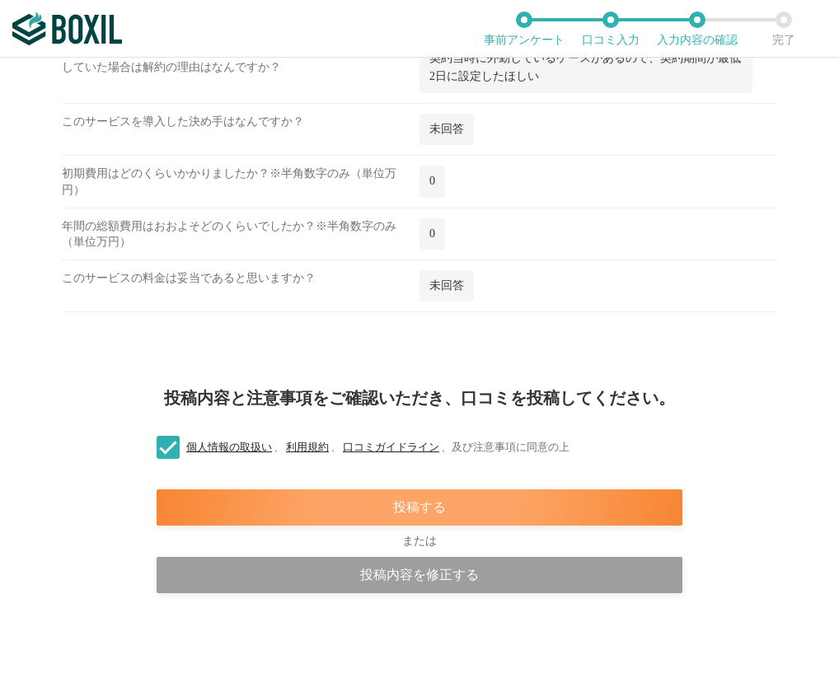
click at [203, 504] on div "投稿する" at bounding box center [420, 507] width 526 height 36
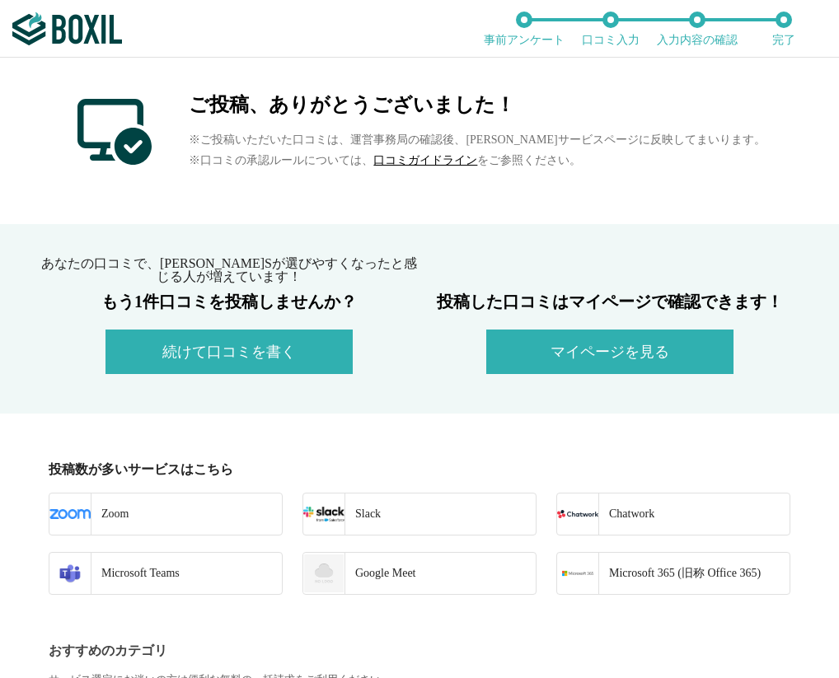
click at [522, 363] on button "マイページを見る" at bounding box center [609, 352] width 247 height 44
